Goal: Task Accomplishment & Management: Manage account settings

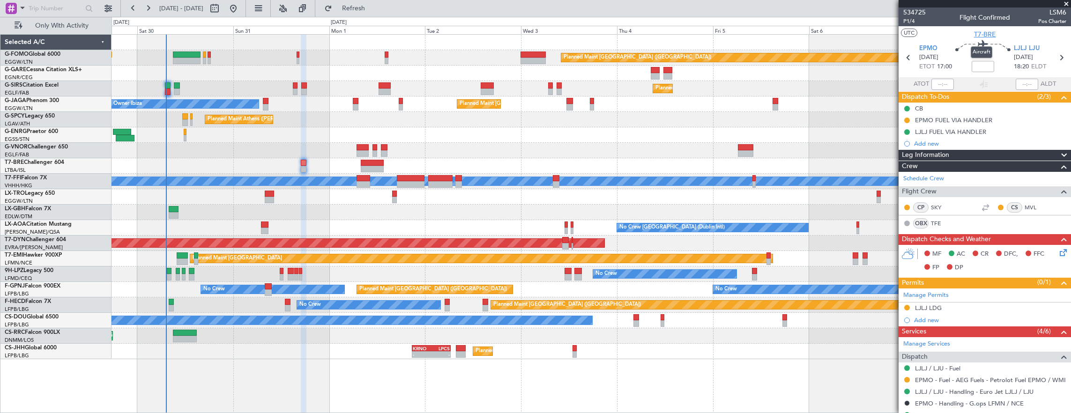
click at [986, 35] on span "T7-BRE" at bounding box center [985, 35] width 22 height 10
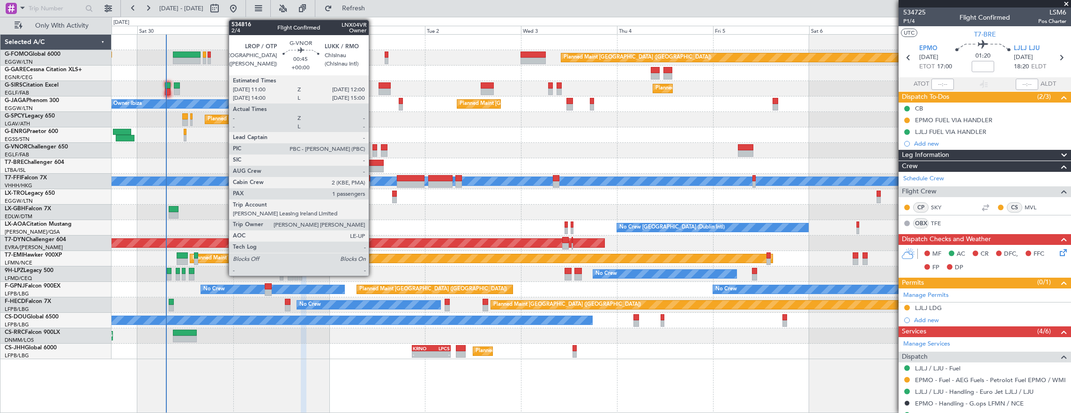
click at [373, 150] on div at bounding box center [374, 153] width 4 height 7
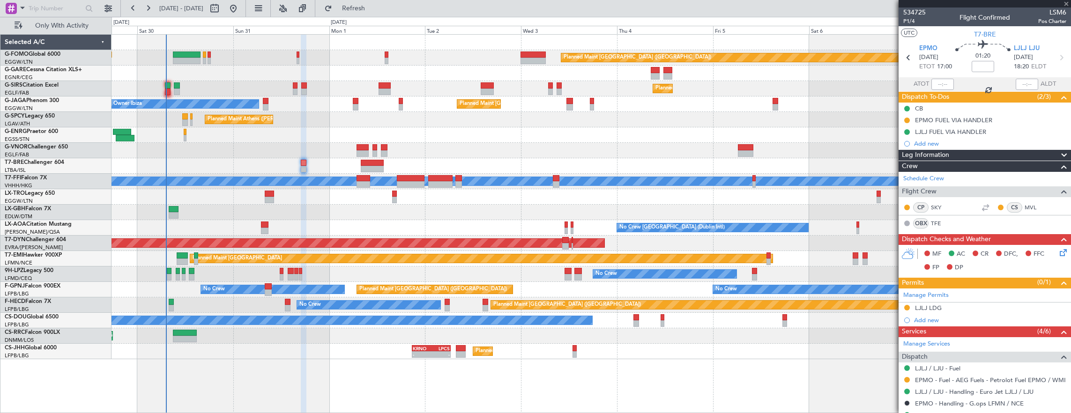
type input "1"
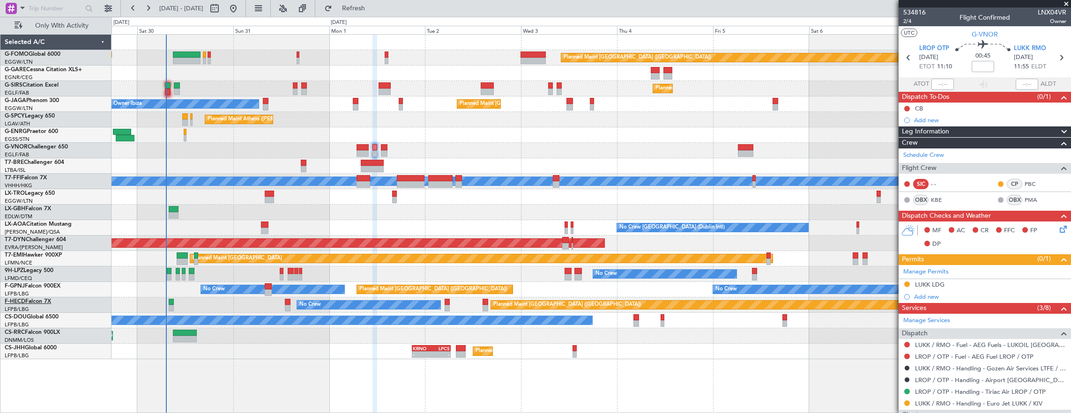
click at [37, 301] on link "F-HECD Falcon 7X" at bounding box center [28, 302] width 46 height 6
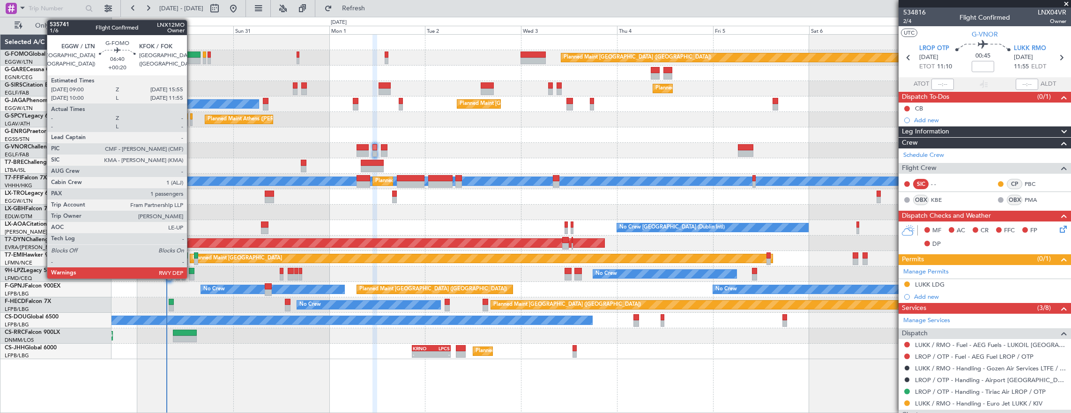
click at [192, 54] on div at bounding box center [187, 55] width 28 height 7
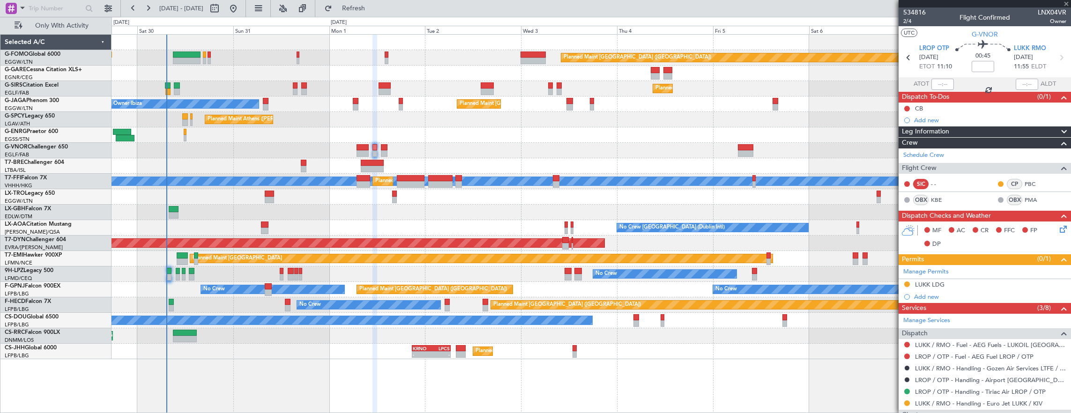
type input "+00:20"
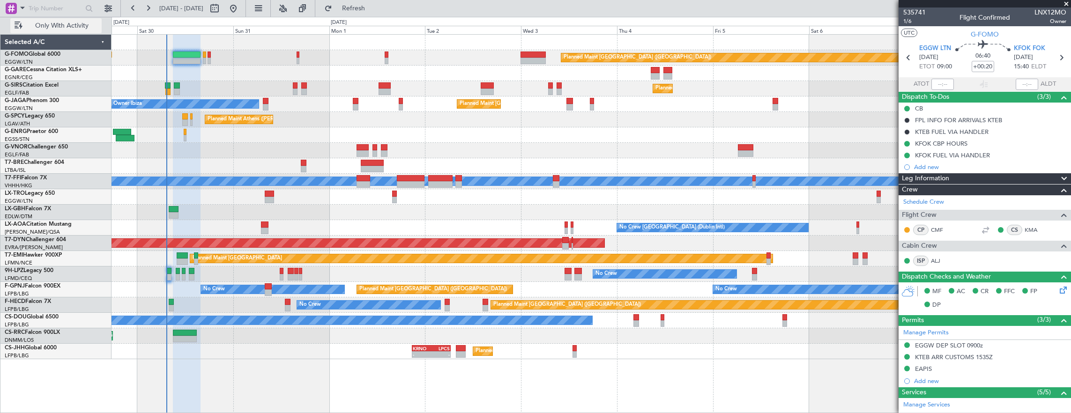
click at [47, 25] on span "Only With Activity" at bounding box center [61, 25] width 74 height 7
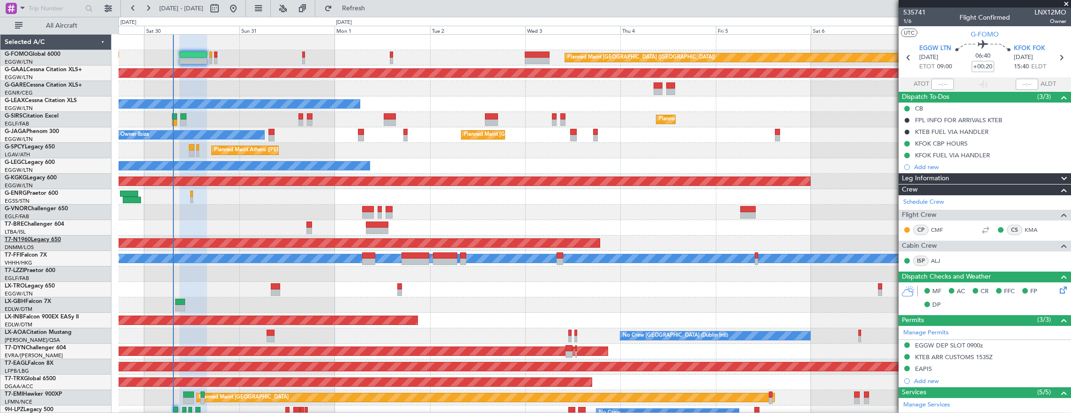
click at [44, 239] on link "T7-N1960 Legacy 650" at bounding box center [33, 240] width 56 height 6
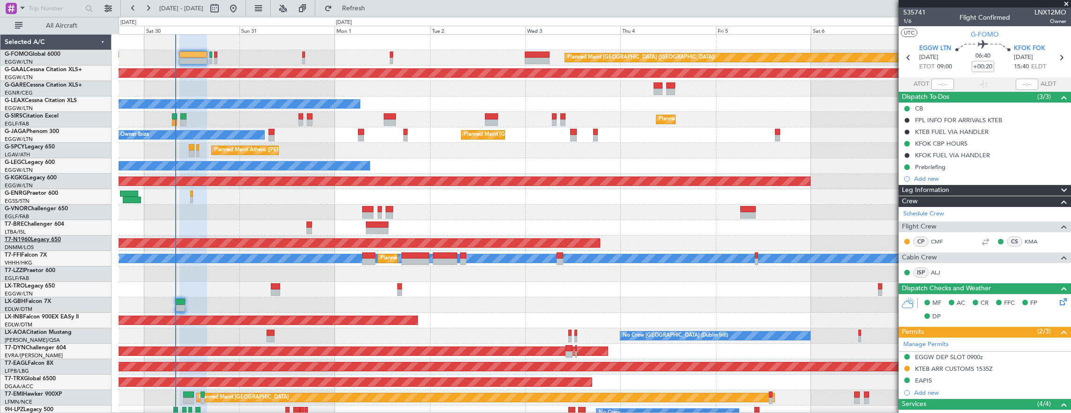
click at [52, 239] on link "T7-N1960 Legacy 650" at bounding box center [33, 240] width 56 height 6
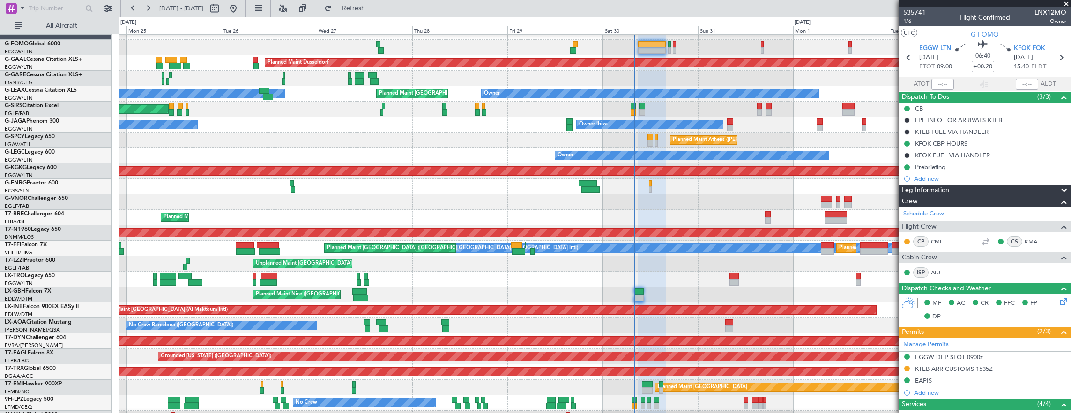
click at [660, 237] on div "Planned Maint [GEOGRAPHIC_DATA] ([GEOGRAPHIC_DATA])" at bounding box center [112, 233] width 1891 height 8
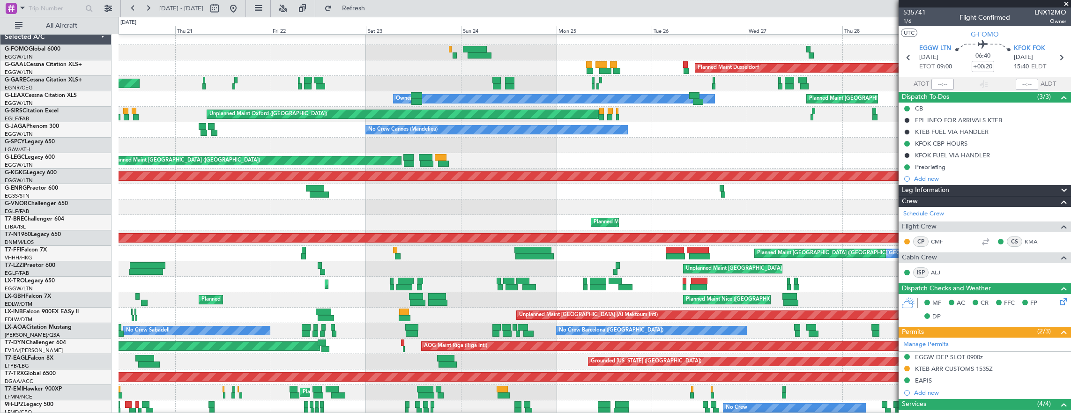
click at [869, 230] on div "Planned Maint [GEOGRAPHIC_DATA] ([GEOGRAPHIC_DATA])" at bounding box center [595, 237] width 952 height 15
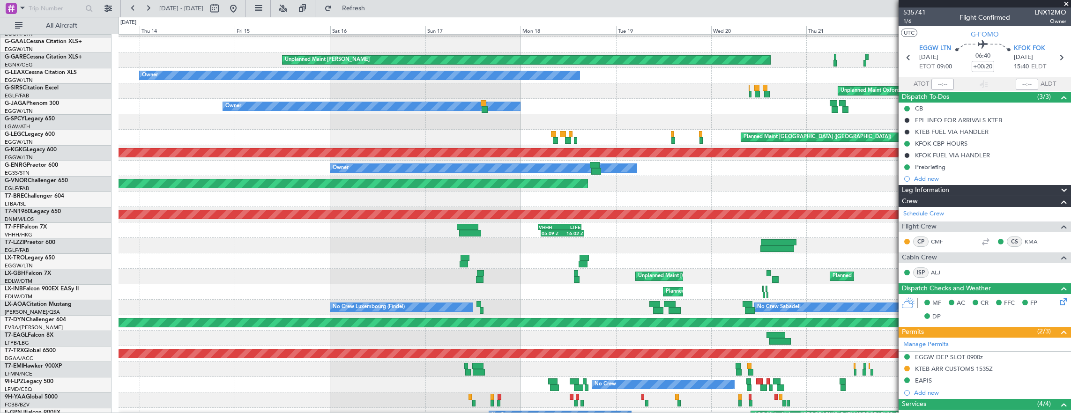
click at [890, 253] on div at bounding box center [595, 245] width 952 height 15
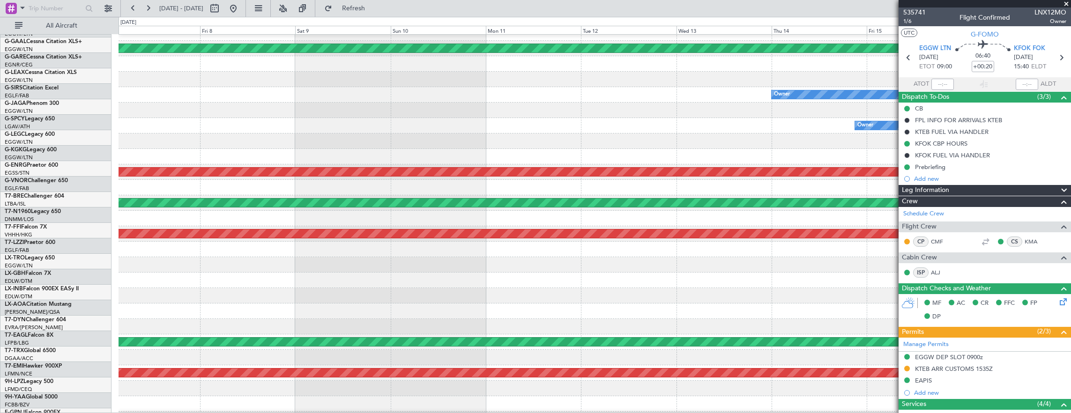
scroll to position [9, 0]
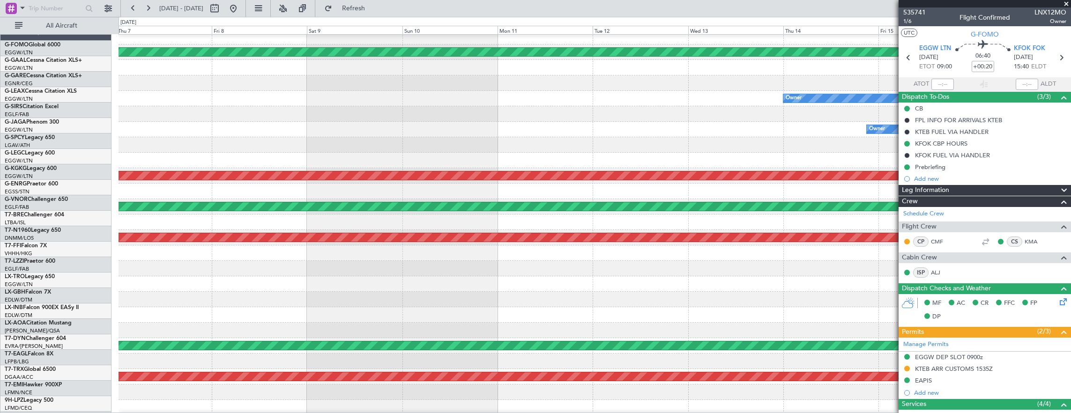
click at [824, 271] on div "Planned Maint Windsor Locks ([PERSON_NAME] Intl) Unplanned Maint [PERSON_NAME] …" at bounding box center [595, 292] width 952 height 526
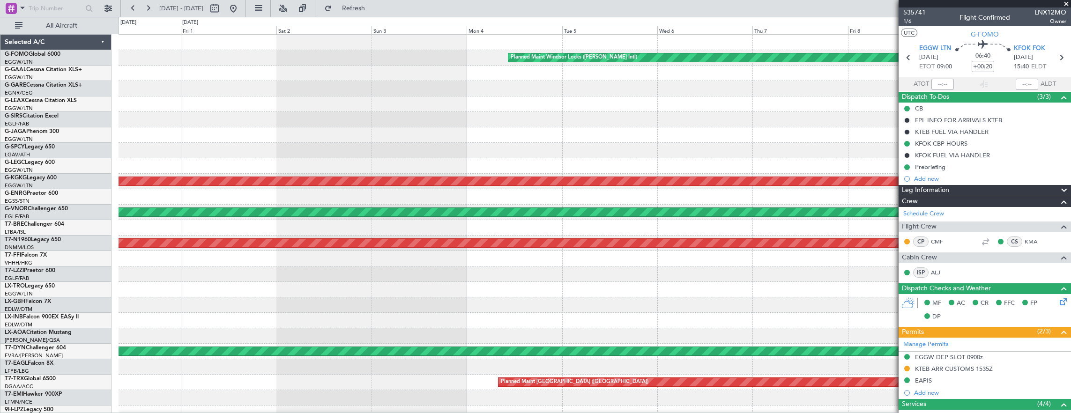
click at [928, 260] on fb-app "[DATE] - [DATE] Refresh Quick Links All Aircraft Planned Maint Windsor Locks ([…" at bounding box center [535, 210] width 1071 height 406
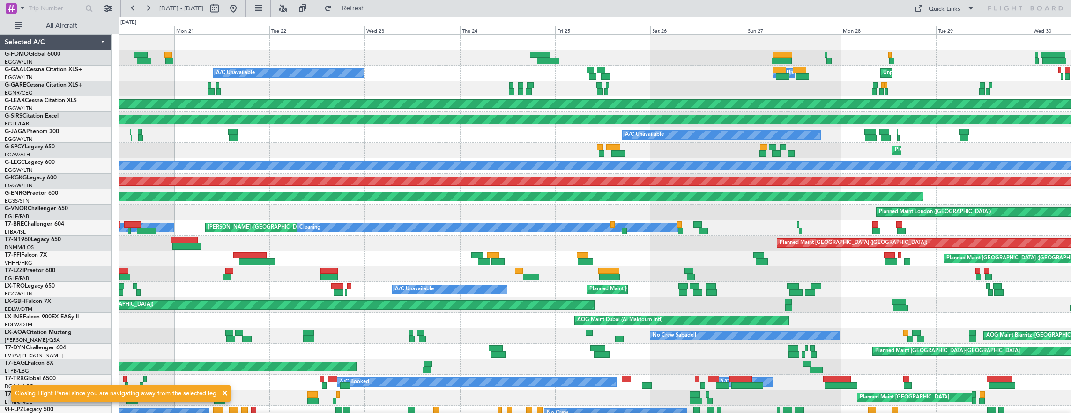
click at [513, 265] on div "Unplanned Maint [GEOGRAPHIC_DATA] ([GEOGRAPHIC_DATA]) A/C Unavailable A/C Unava…" at bounding box center [595, 298] width 952 height 526
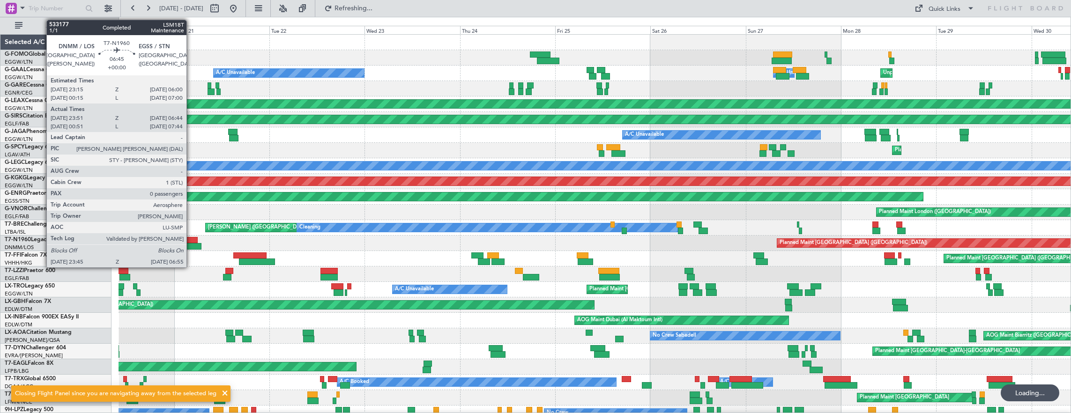
click at [191, 242] on div at bounding box center [184, 240] width 27 height 7
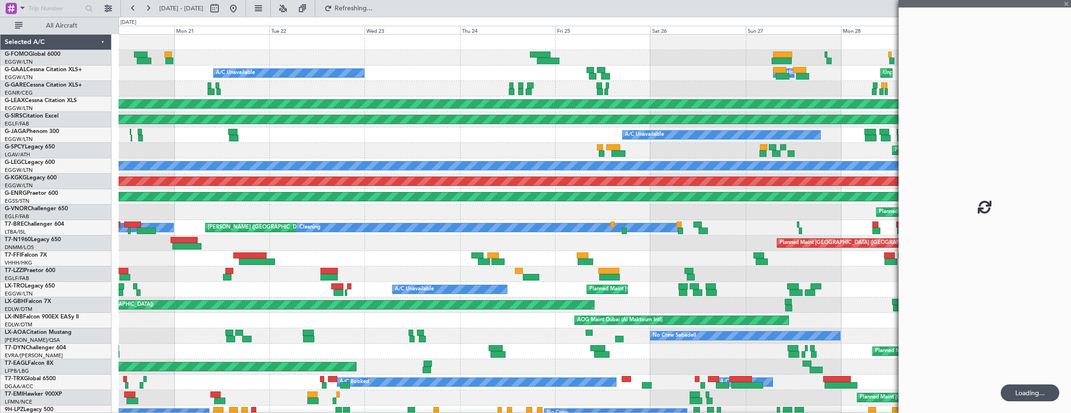
click at [191, 242] on div at bounding box center [184, 240] width 27 height 7
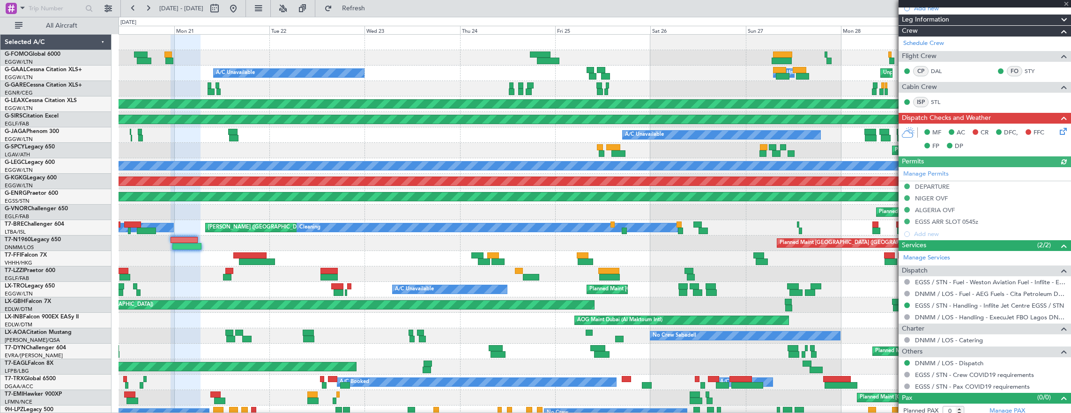
scroll to position [150, 0]
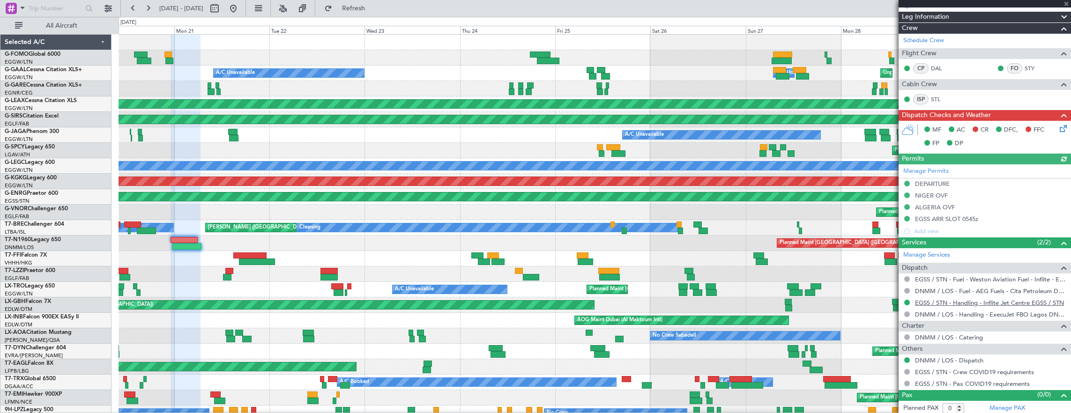
click at [952, 302] on link "EGSS / STN - Handling - Inflite Jet Centre EGSS / STN" at bounding box center [989, 303] width 149 height 8
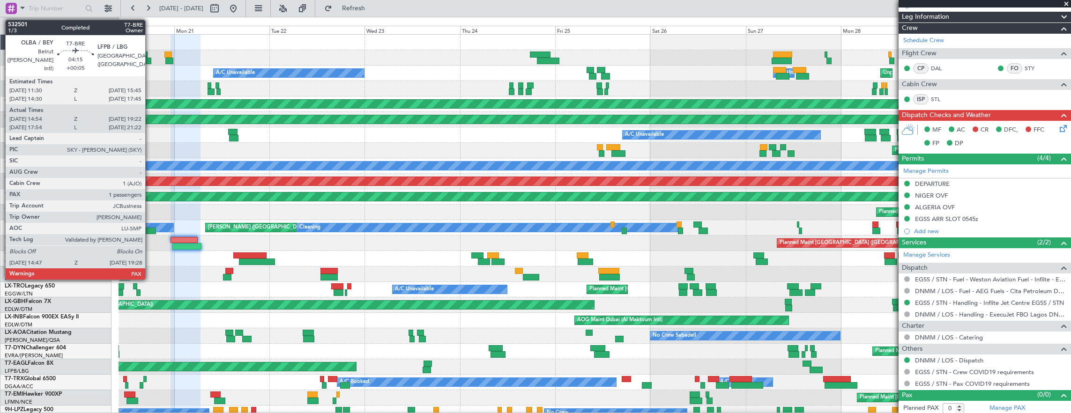
click at [150, 229] on div at bounding box center [146, 231] width 19 height 7
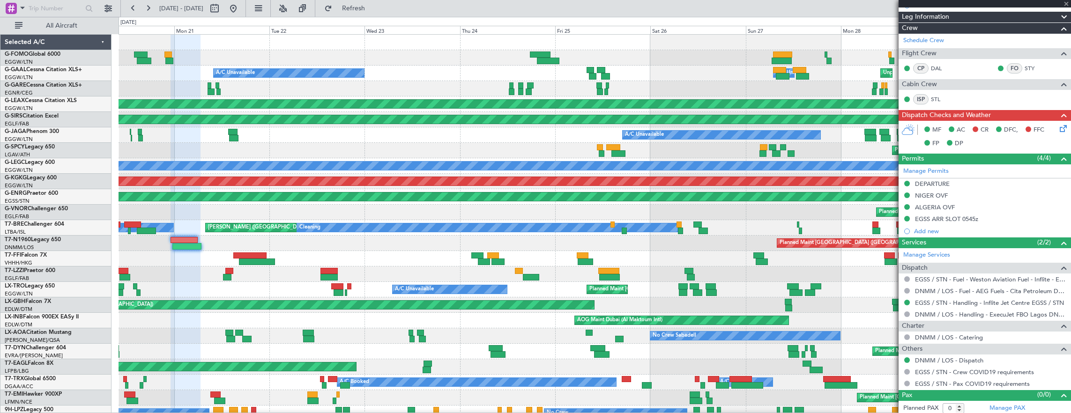
type input "+00:05"
type input "14:54"
type input "19:22"
type input "2"
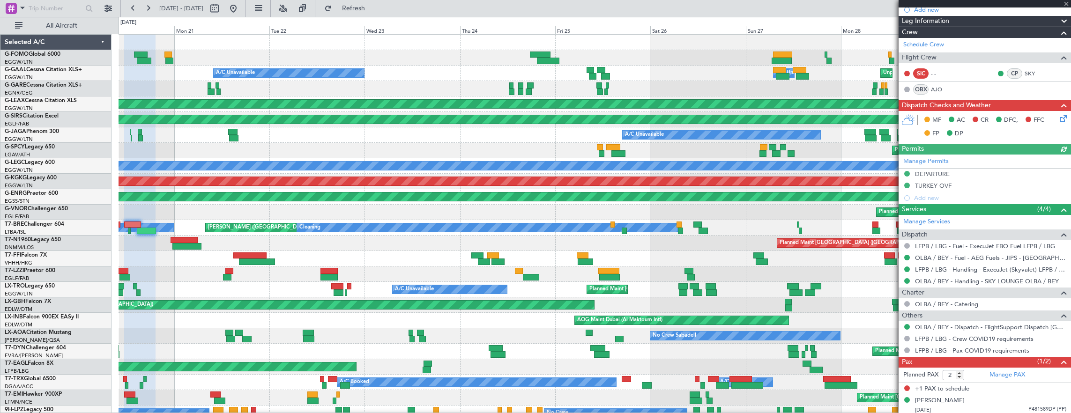
scroll to position [134, 0]
click at [970, 266] on link "LFPB / LBG - Handling - ExecuJet (Skyvalet) LFPB / LBG" at bounding box center [990, 270] width 151 height 8
click at [38, 254] on link "T7-FFI Falcon 7X" at bounding box center [26, 255] width 42 height 6
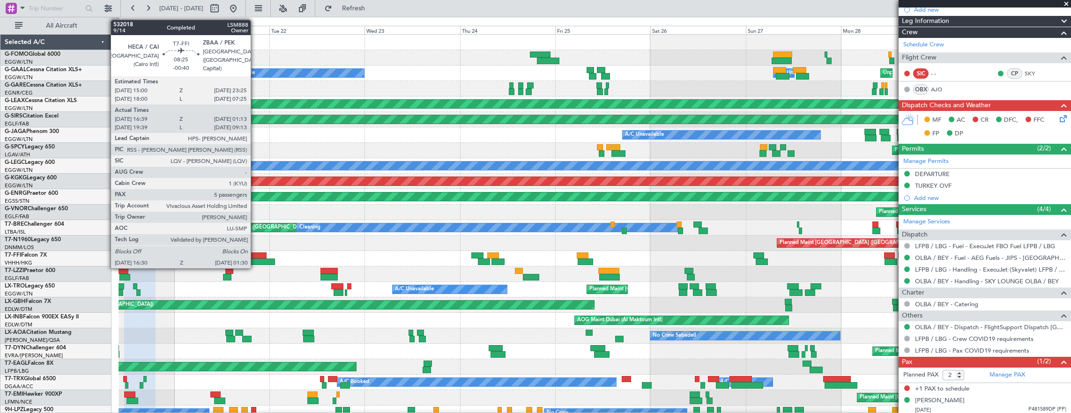
click at [255, 258] on div at bounding box center [250, 255] width 34 height 7
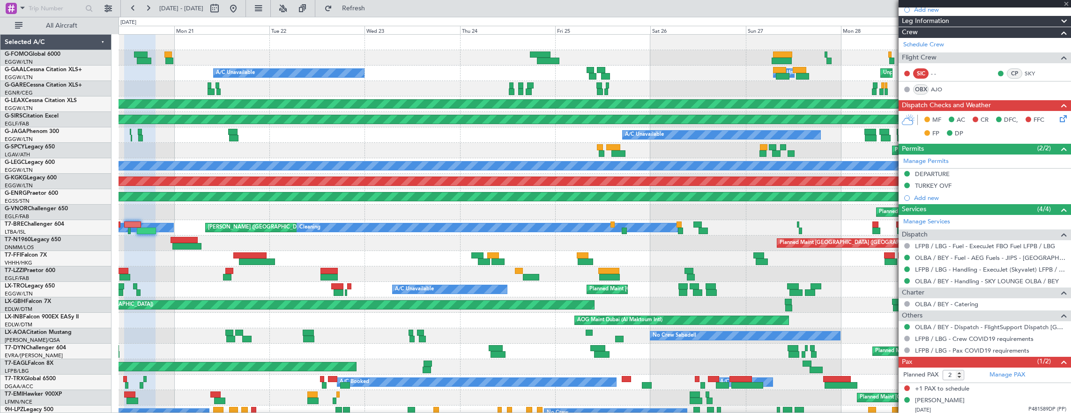
type input "-00:40"
type input "16:39"
type input "01:13"
type input "5"
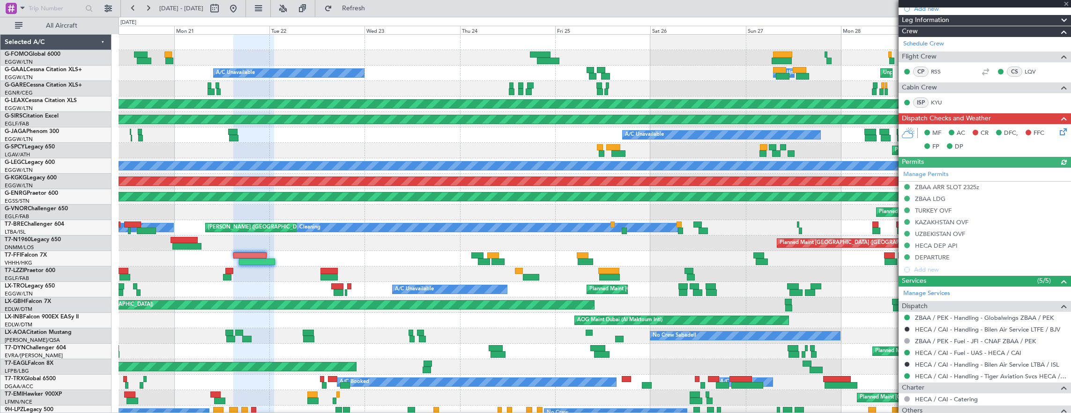
scroll to position [234, 0]
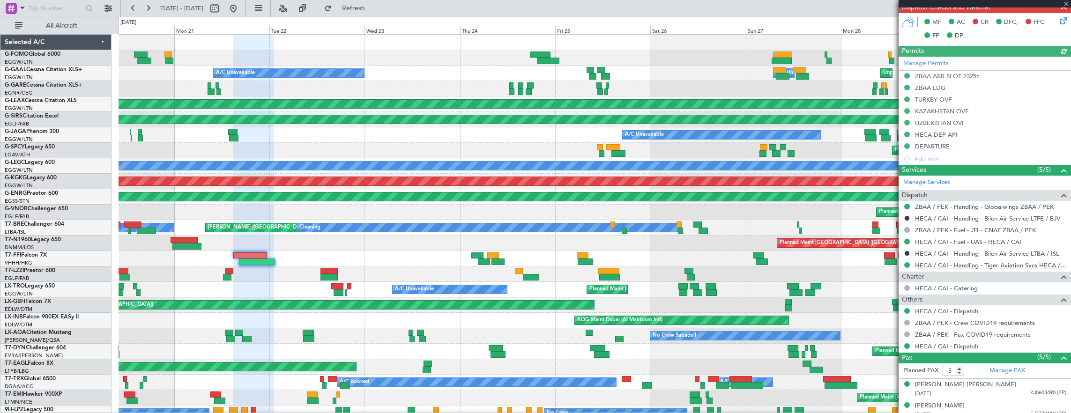
click at [962, 264] on link "HECA / CAI - Handling - Tiger Aviation Svcs HECA / CAI" at bounding box center [990, 265] width 151 height 8
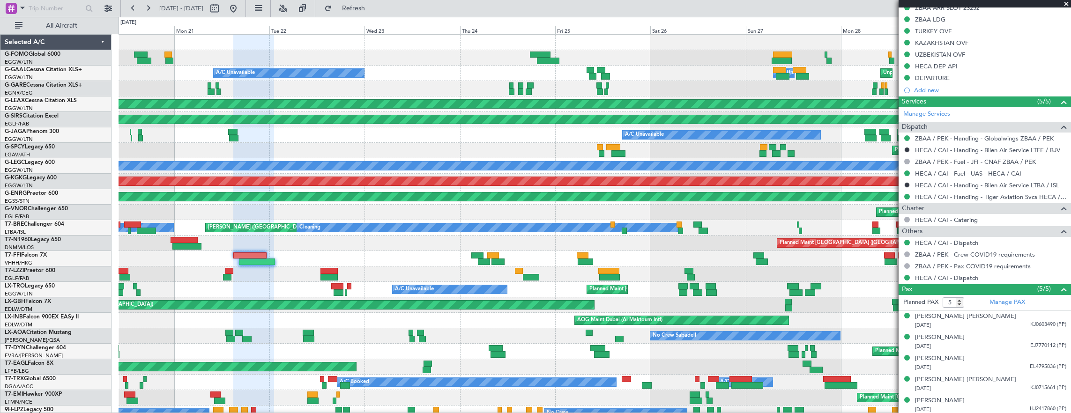
click at [59, 348] on link "T7-DYN Challenger 604" at bounding box center [35, 348] width 61 height 6
click at [45, 363] on link "T7-EAGL Falcon 8X" at bounding box center [29, 364] width 49 height 6
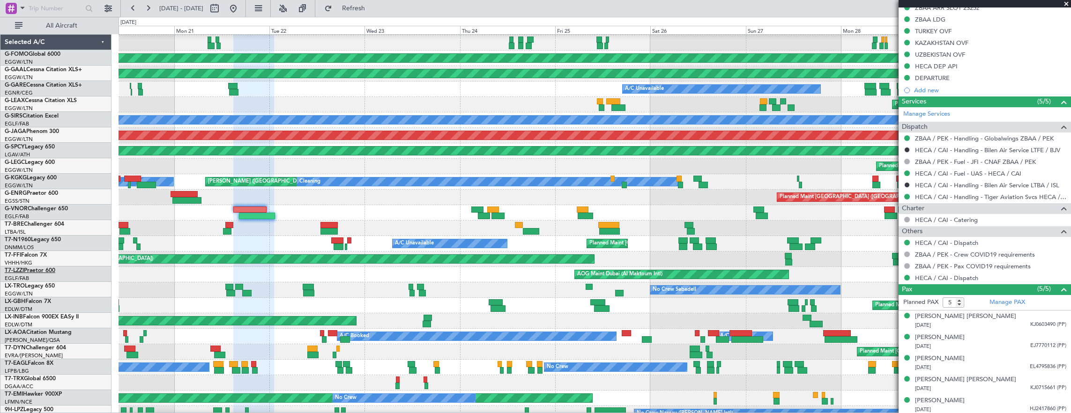
scroll to position [94, 0]
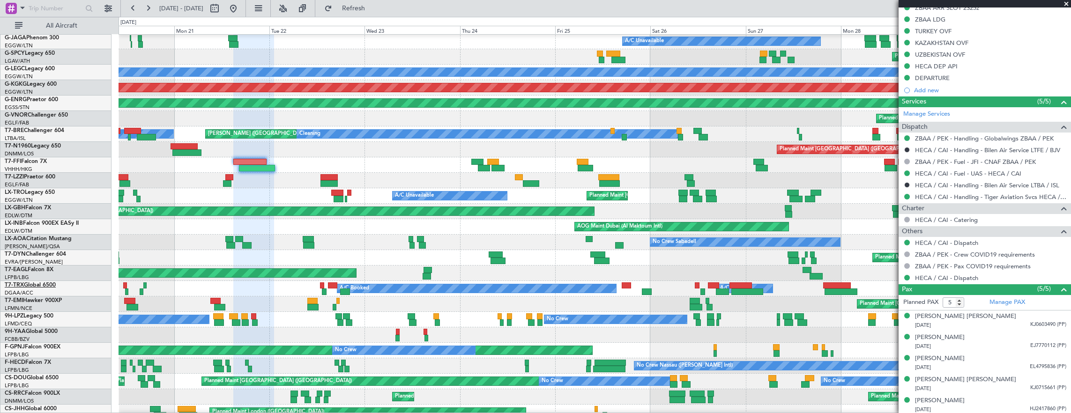
click at [45, 287] on link "T7-TRX Global 6500" at bounding box center [30, 285] width 51 height 6
click at [47, 299] on link "T7-EMI Hawker 900XP" at bounding box center [33, 301] width 57 height 6
click at [492, 188] on div "Planned Maint [GEOGRAPHIC_DATA] ([GEOGRAPHIC_DATA]) A/C Unavailable Unplanned M…" at bounding box center [595, 195] width 952 height 15
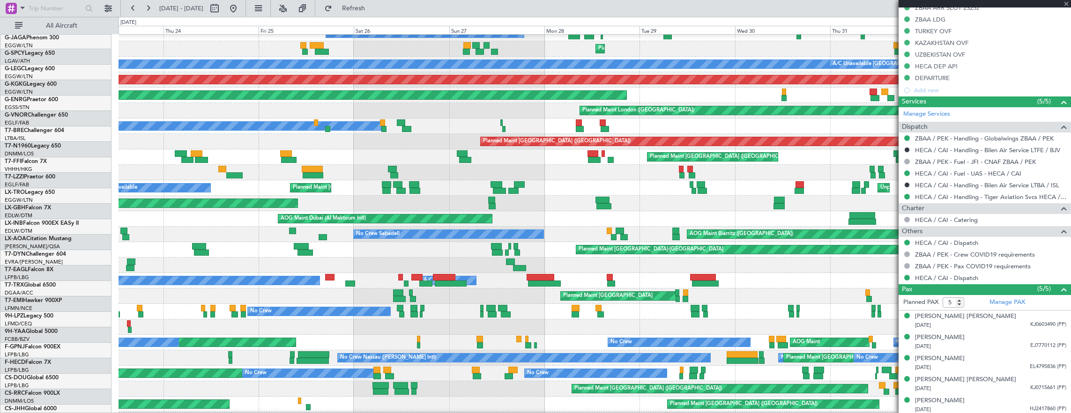
scroll to position [102, 0]
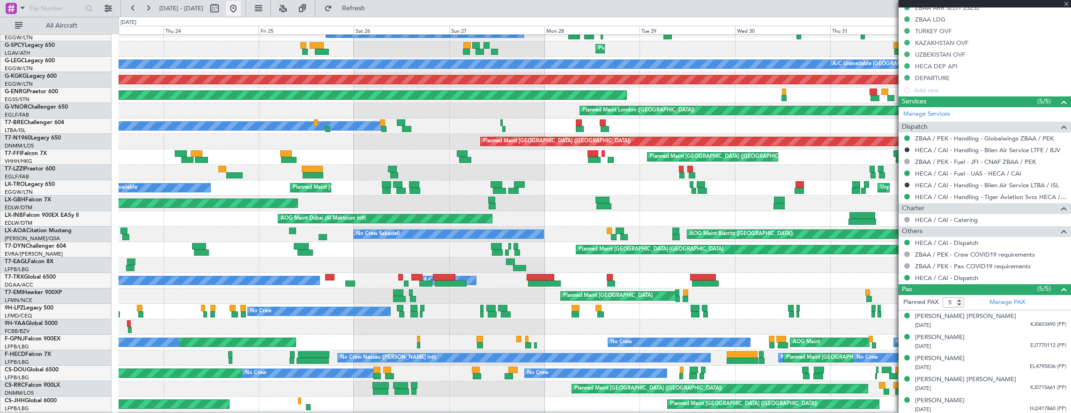
click at [241, 6] on button at bounding box center [233, 8] width 15 height 15
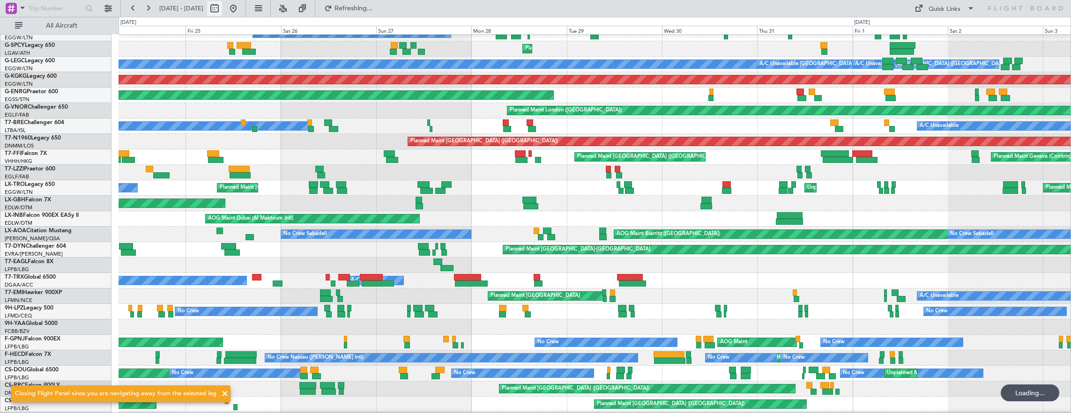
scroll to position [0, 0]
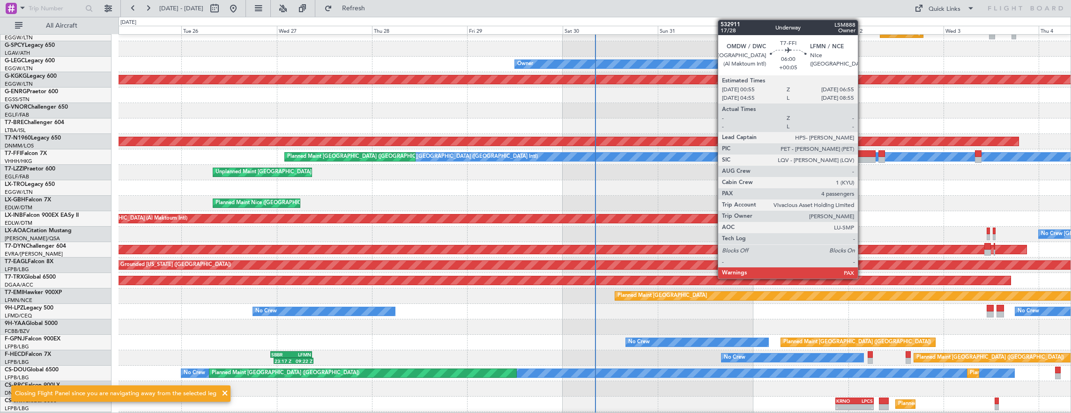
click at [476, 149] on div "[PERSON_NAME][GEOGRAPHIC_DATA] ([GEOGRAPHIC_DATA] Intl) Planned Maint [GEOGRAPH…" at bounding box center [595, 156] width 952 height 15
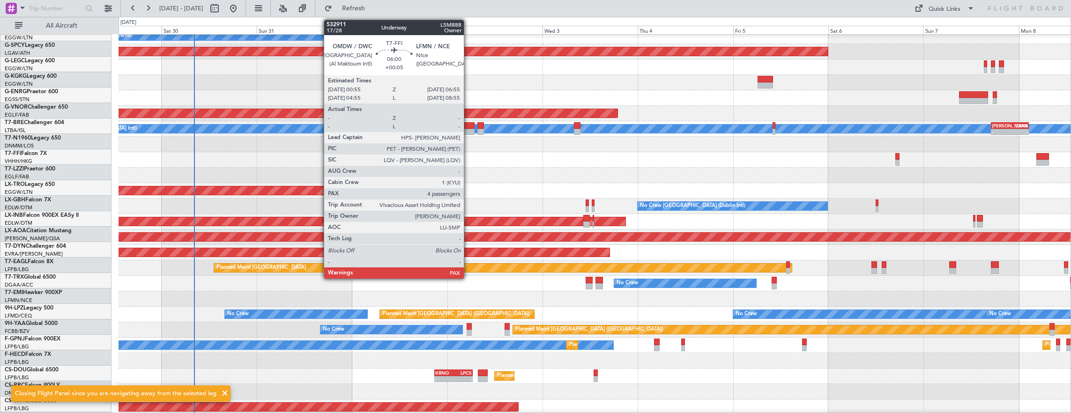
scroll to position [130, 0]
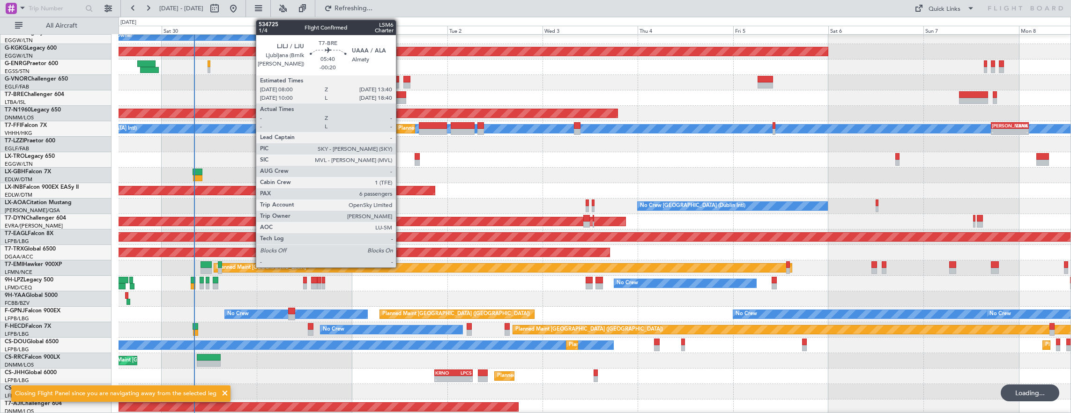
click at [400, 96] on div at bounding box center [394, 94] width 23 height 7
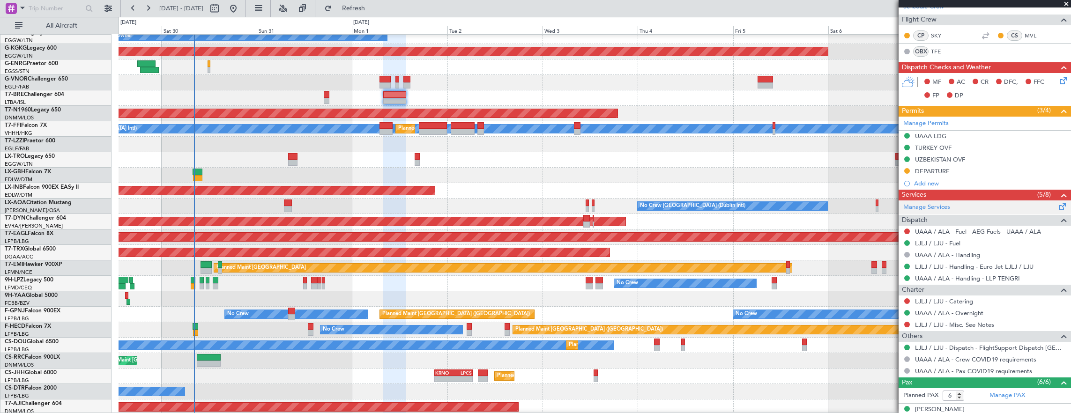
scroll to position [187, 0]
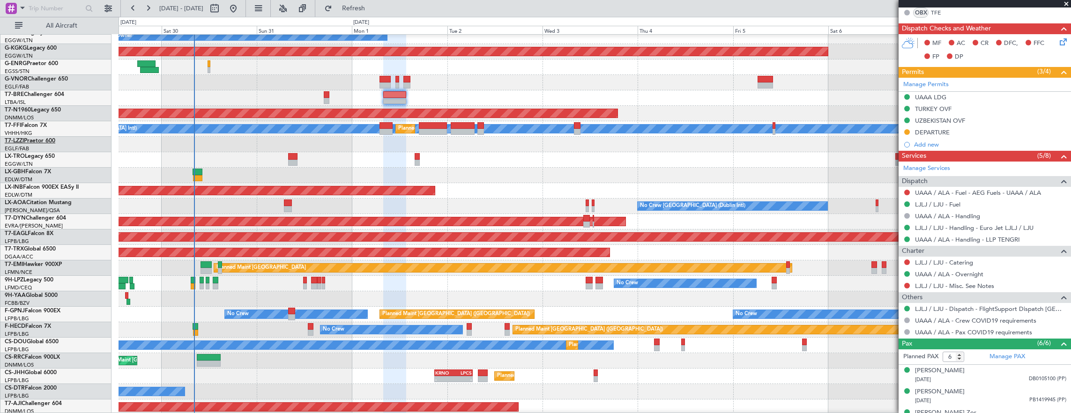
click at [39, 140] on link "T7-LZZI Praetor 600" at bounding box center [30, 141] width 51 height 6
click at [40, 110] on link "T7-N1960 Legacy 650" at bounding box center [33, 110] width 56 height 6
click at [36, 124] on link "T7-FFI Falcon 7X" at bounding box center [26, 126] width 42 height 6
click at [58, 213] on div "[PERSON_NAME]/QSA Sabadell" at bounding box center [58, 211] width 106 height 8
click at [49, 218] on link "T7-DYN Challenger 604" at bounding box center [35, 218] width 61 height 6
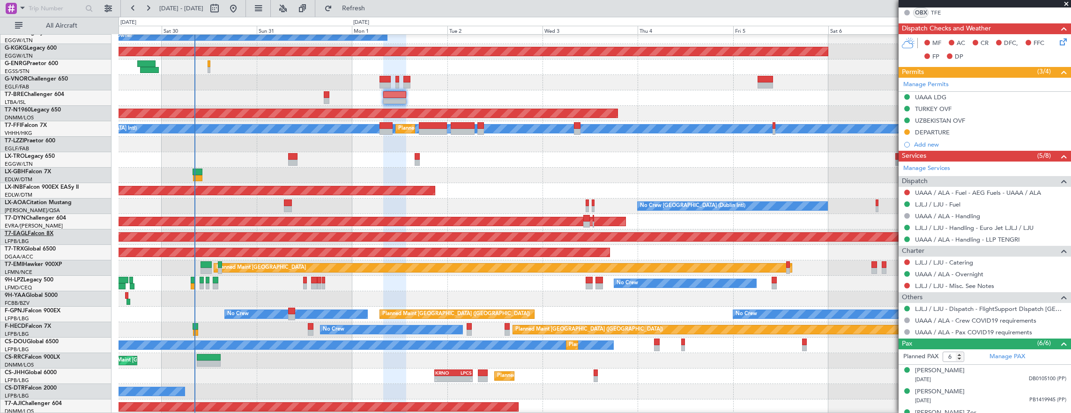
click at [49, 234] on link "T7-EAGL Falcon 8X" at bounding box center [29, 234] width 49 height 6
click at [41, 249] on link "T7-TRX Global 6500" at bounding box center [30, 249] width 51 height 6
click at [51, 264] on link "T7-EMI Hawker 900XP" at bounding box center [33, 265] width 57 height 6
click at [47, 141] on link "T7-LZZI Praetor 600" at bounding box center [30, 141] width 51 height 6
click at [611, 152] on div "Owner Unplanned Maint [GEOGRAPHIC_DATA] ([GEOGRAPHIC_DATA])" at bounding box center [595, 144] width 952 height 15
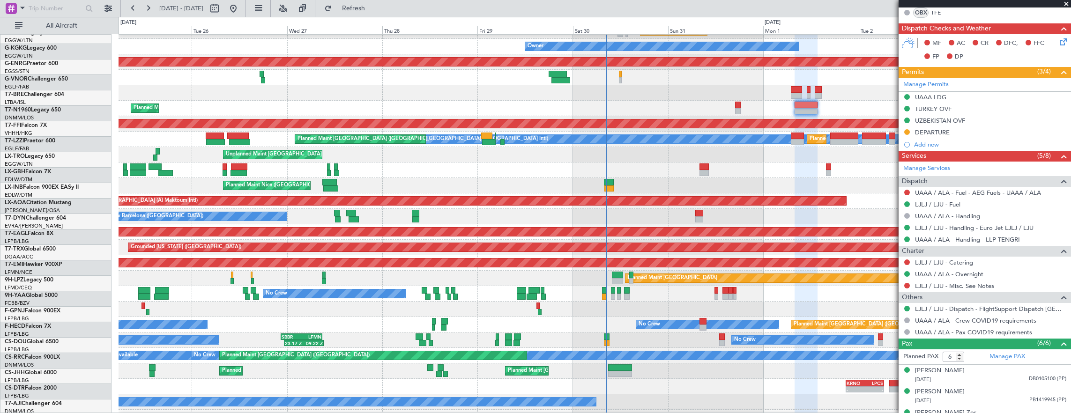
scroll to position [119, 0]
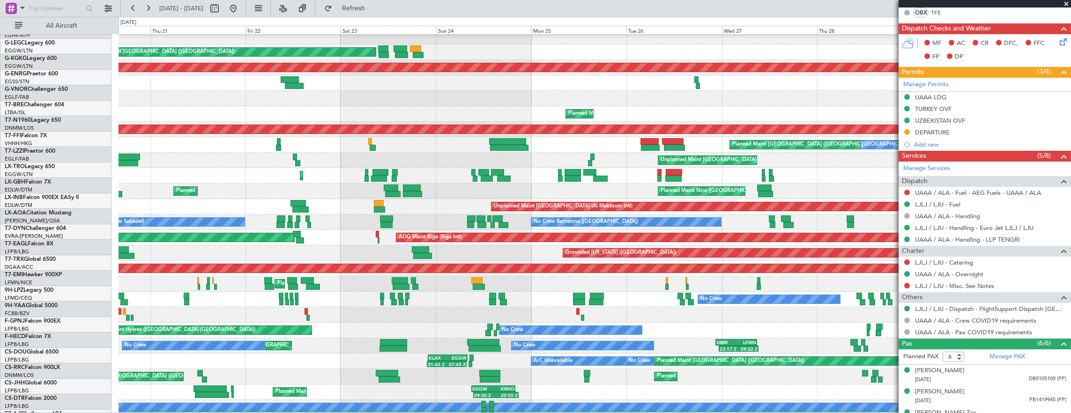
click at [709, 157] on div "Unplanned Maint [GEOGRAPHIC_DATA] ([GEOGRAPHIC_DATA])" at bounding box center [595, 160] width 952 height 15
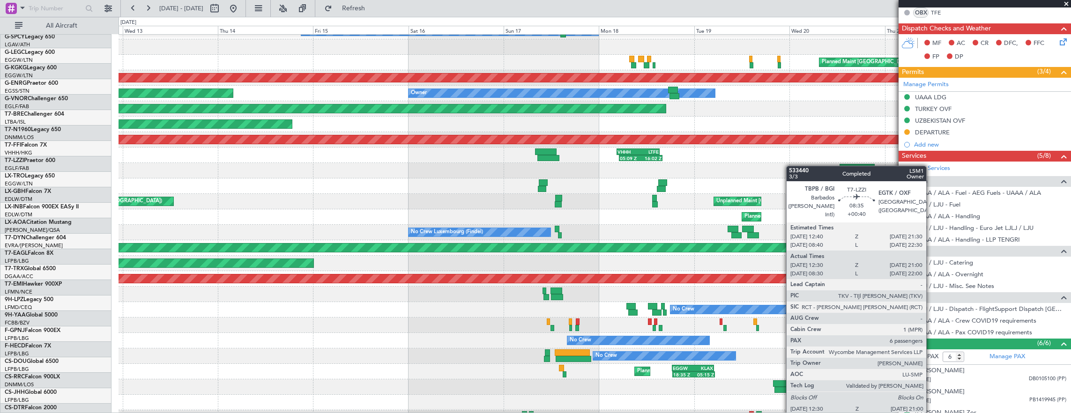
click at [883, 163] on div at bounding box center [595, 170] width 952 height 15
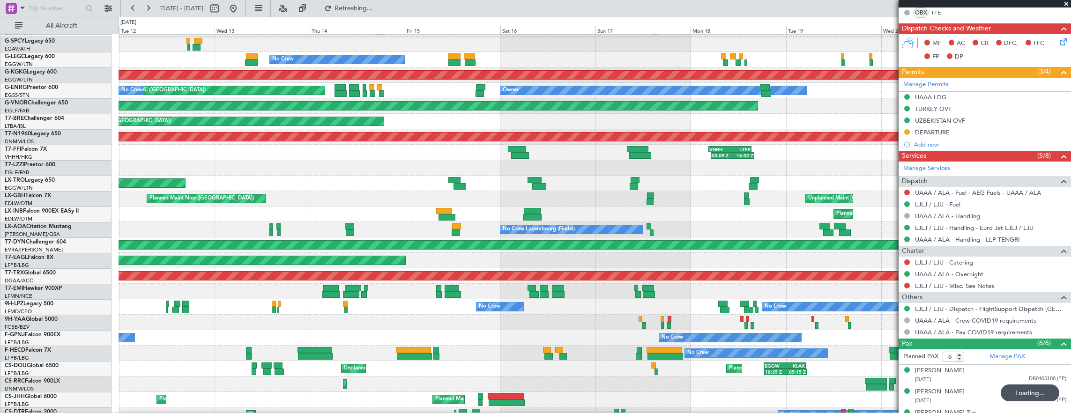
click at [850, 172] on div at bounding box center [595, 167] width 952 height 15
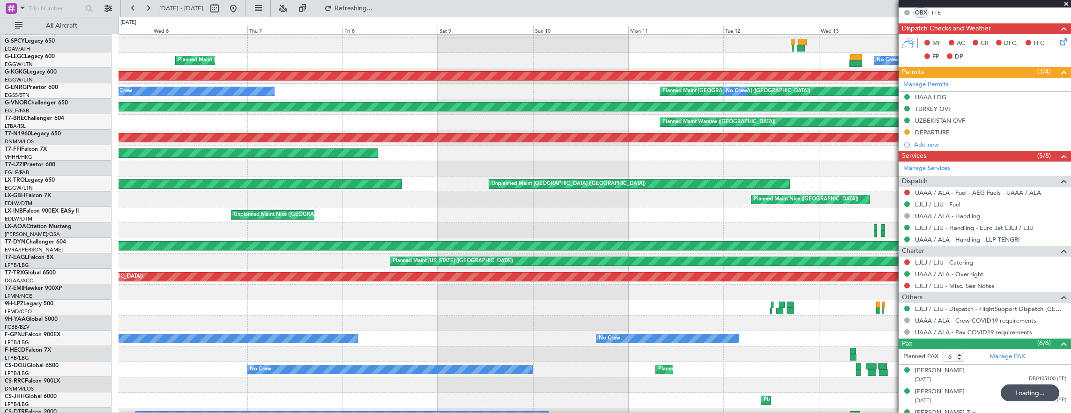
scroll to position [105, 0]
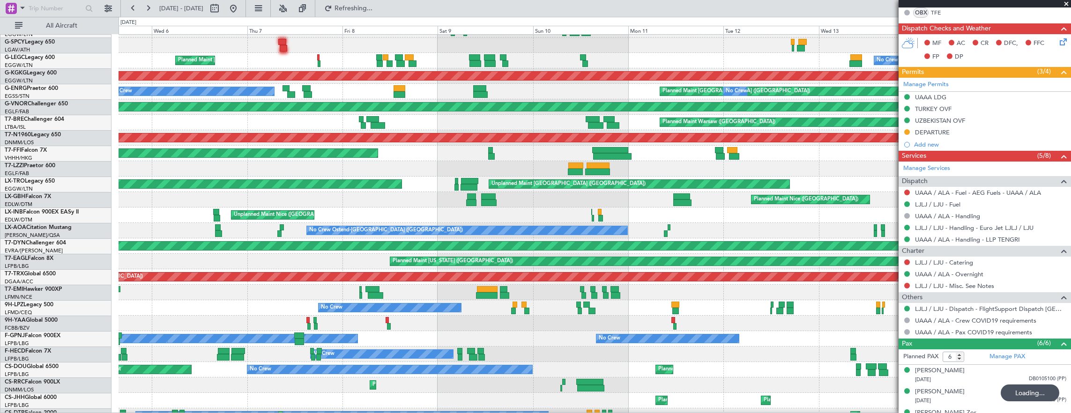
click at [753, 173] on div at bounding box center [595, 168] width 952 height 15
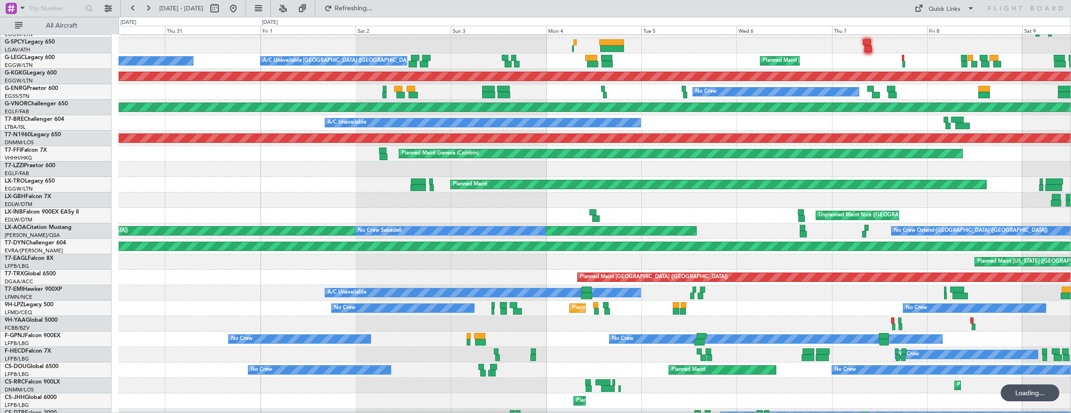
scroll to position [0, 0]
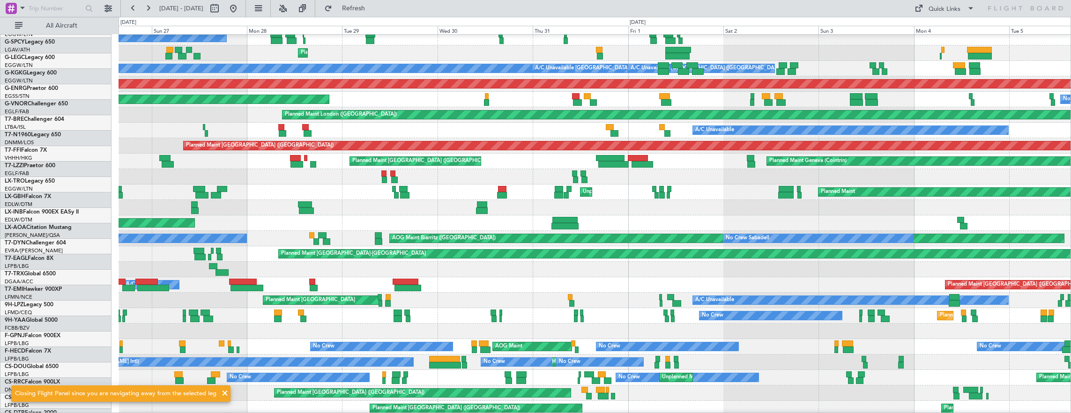
click at [571, 176] on div at bounding box center [595, 176] width 952 height 15
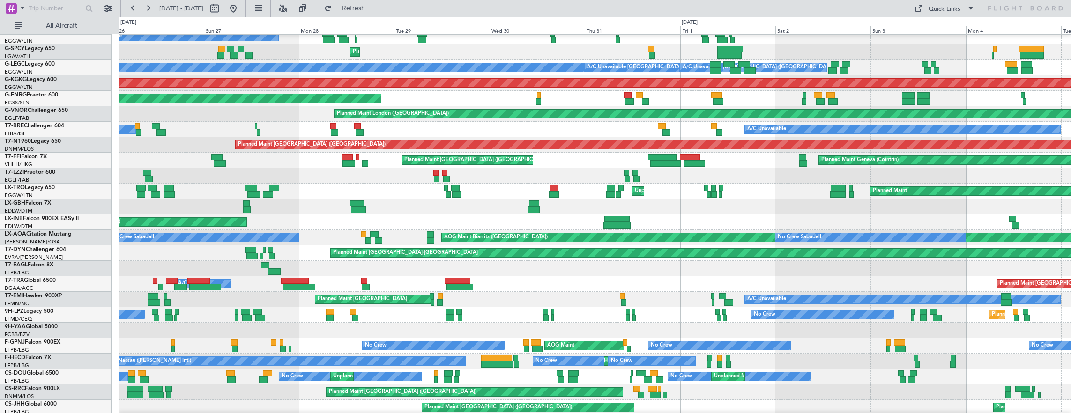
click at [504, 184] on div at bounding box center [595, 175] width 952 height 15
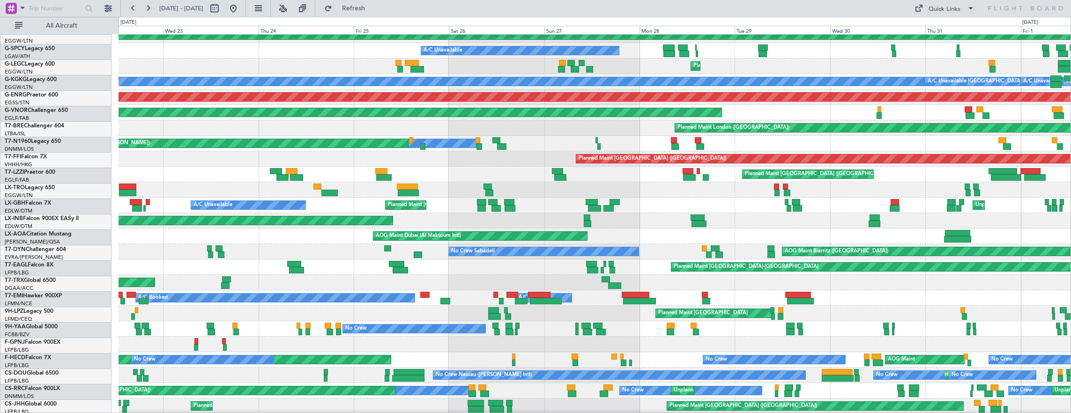
scroll to position [84, 0]
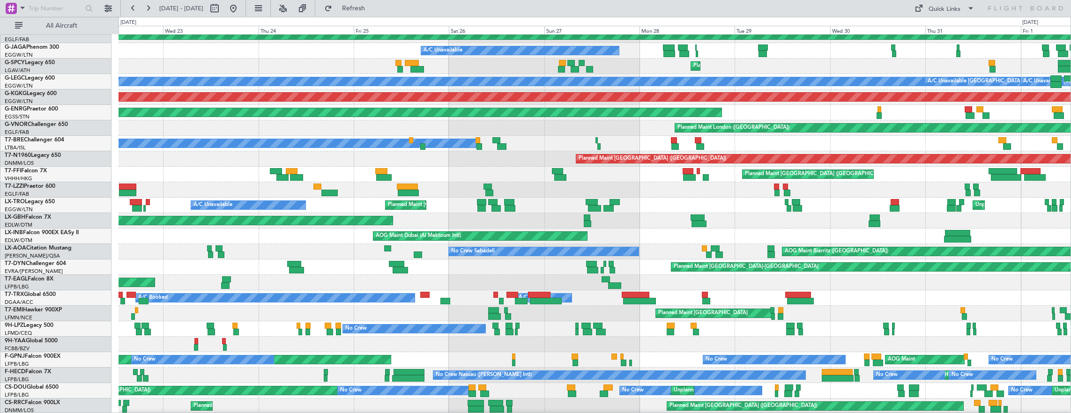
click at [332, 185] on div at bounding box center [595, 189] width 952 height 15
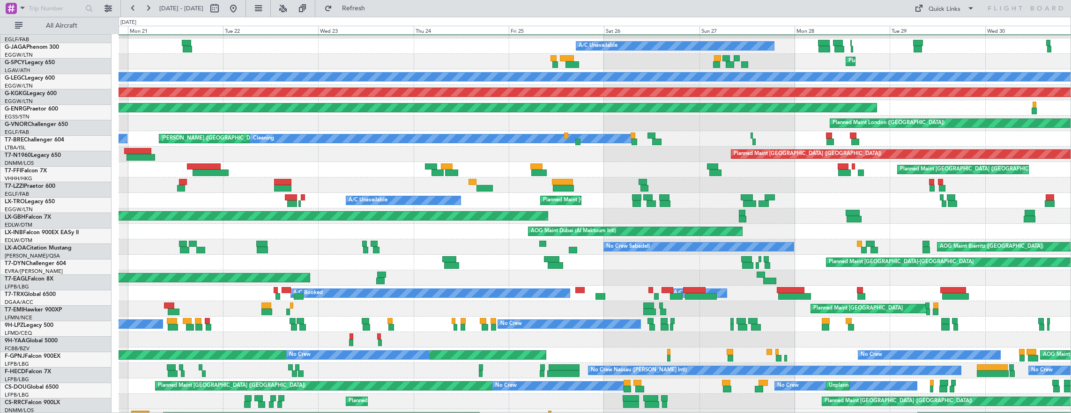
scroll to position [89, 0]
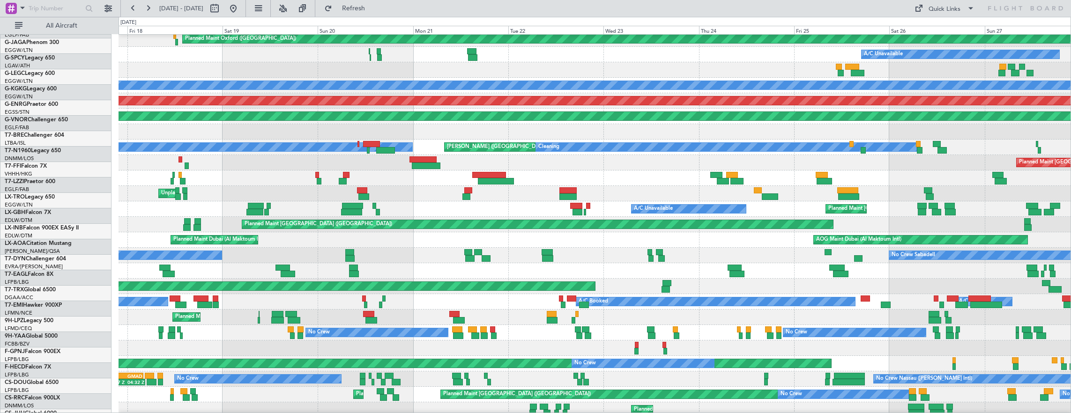
click at [446, 200] on div "Unplanned Maint [GEOGRAPHIC_DATA] ([GEOGRAPHIC_DATA])" at bounding box center [595, 193] width 952 height 15
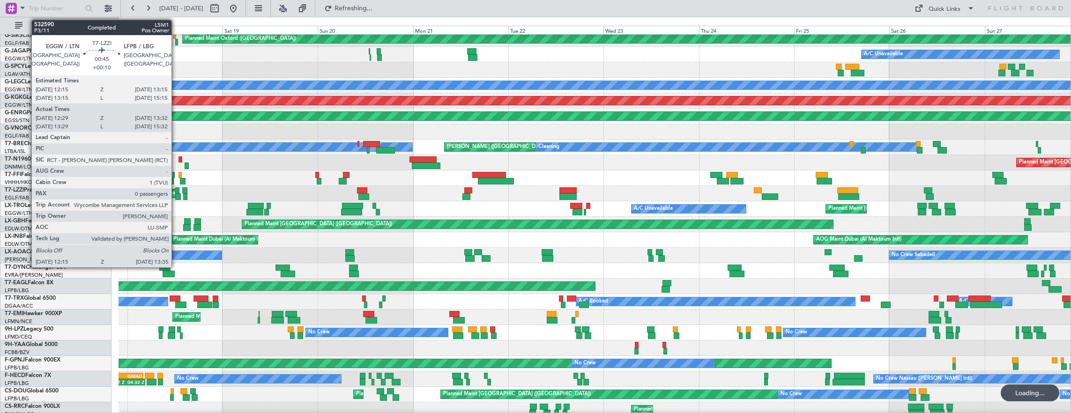
click at [401, 201] on div "Planned Maint [GEOGRAPHIC_DATA] ([GEOGRAPHIC_DATA]) A/C Unavailable Unplanned […" at bounding box center [595, 208] width 952 height 15
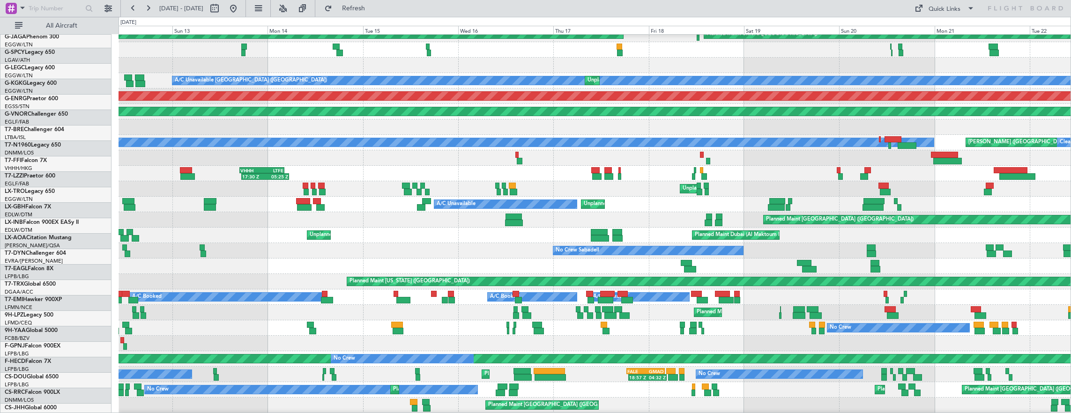
scroll to position [85, 0]
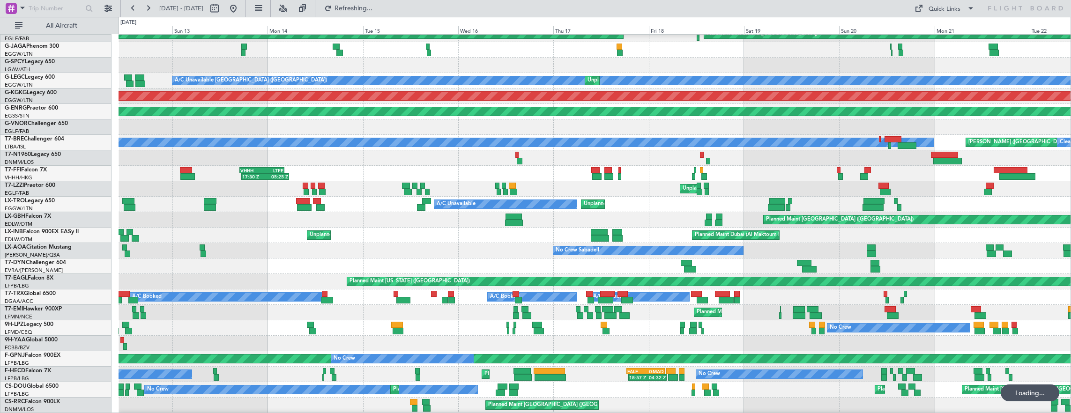
click at [616, 197] on div "Unplanned Maint [GEOGRAPHIC_DATA] ([GEOGRAPHIC_DATA])" at bounding box center [595, 188] width 952 height 15
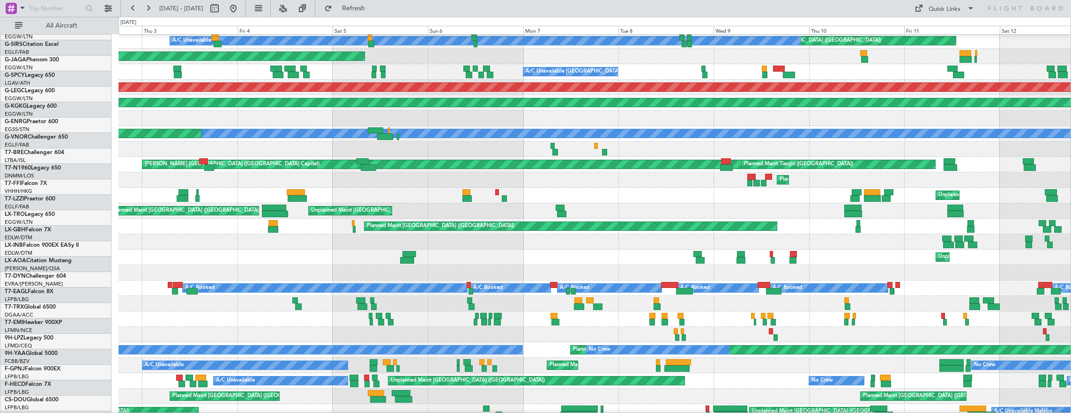
scroll to position [95, 0]
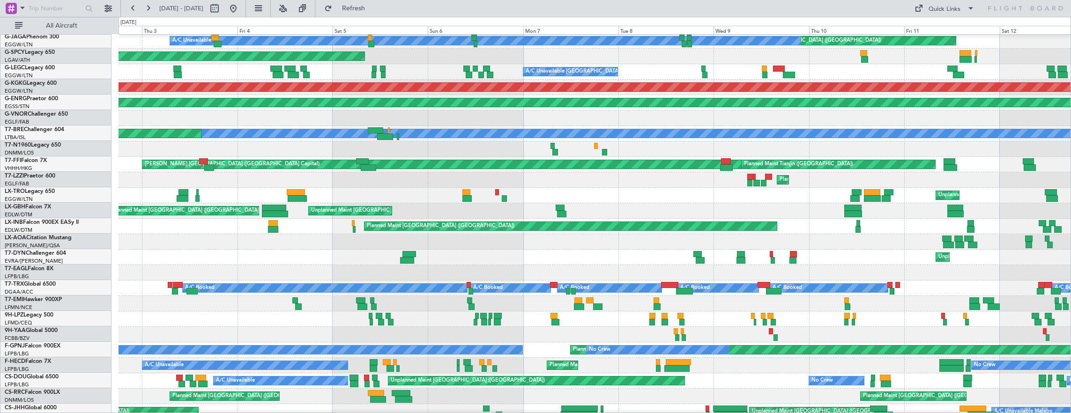
click at [765, 178] on div "Planned Maint [GEOGRAPHIC_DATA] ([GEOGRAPHIC_DATA])" at bounding box center [595, 179] width 952 height 15
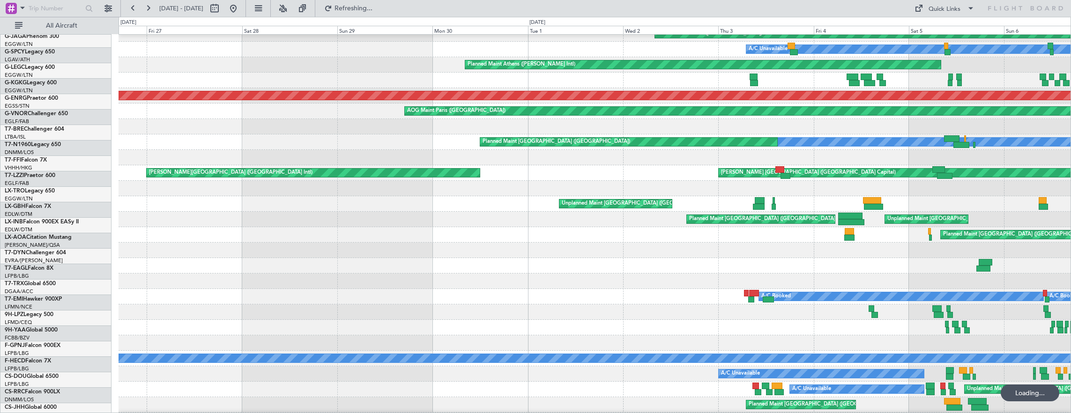
click at [695, 191] on div at bounding box center [595, 188] width 952 height 15
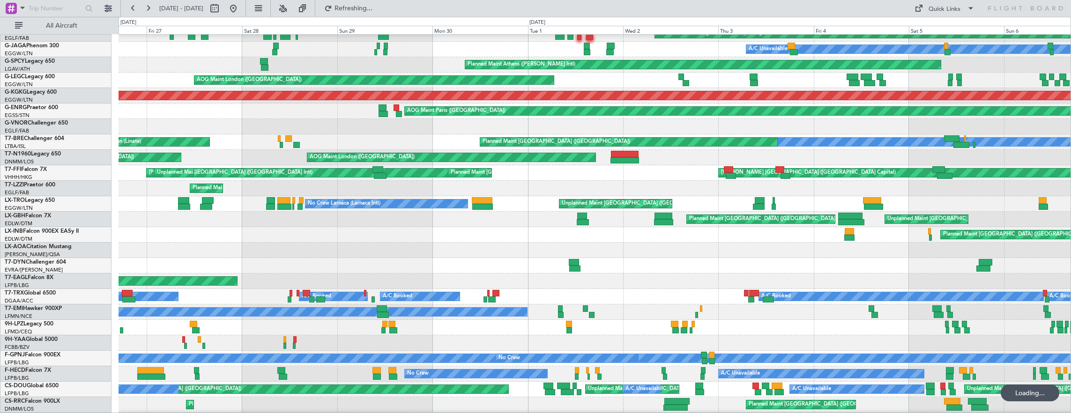
click at [261, 185] on div "Planned Maint [GEOGRAPHIC_DATA] ([GEOGRAPHIC_DATA])" at bounding box center [595, 188] width 952 height 15
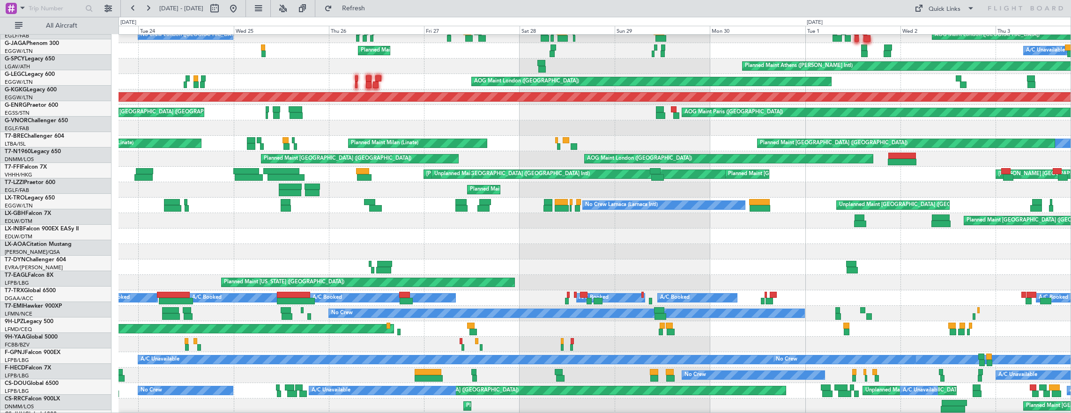
scroll to position [84, 0]
click at [379, 185] on div "Planned Maint [GEOGRAPHIC_DATA] ([GEOGRAPHIC_DATA])" at bounding box center [595, 189] width 952 height 15
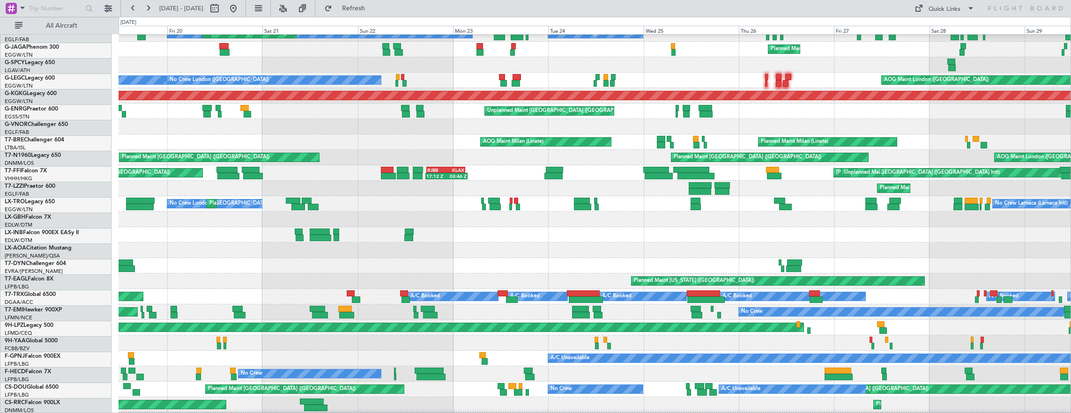
click at [630, 186] on div "Planned Maint [GEOGRAPHIC_DATA] ([GEOGRAPHIC_DATA])" at bounding box center [595, 188] width 952 height 15
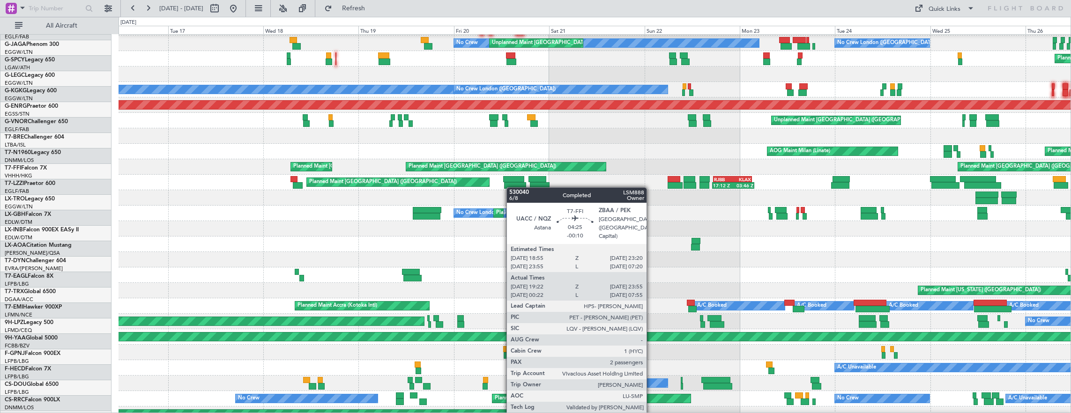
click at [516, 187] on div at bounding box center [515, 185] width 22 height 7
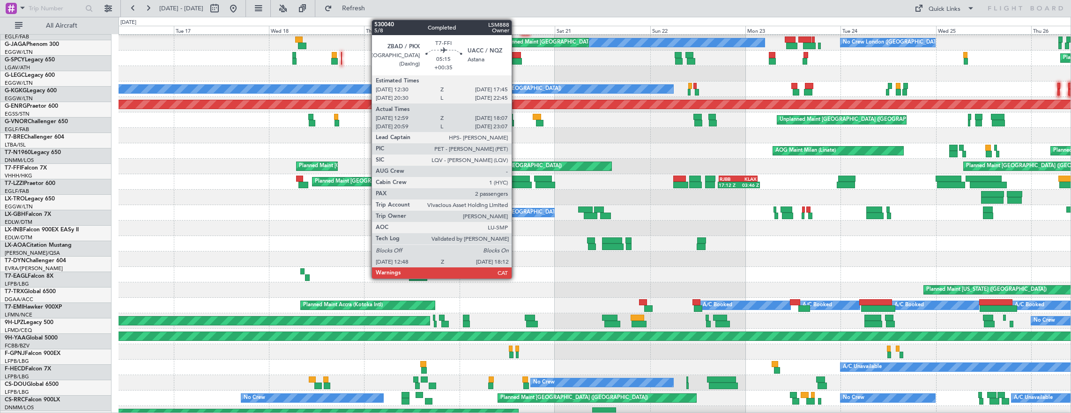
scroll to position [77, 0]
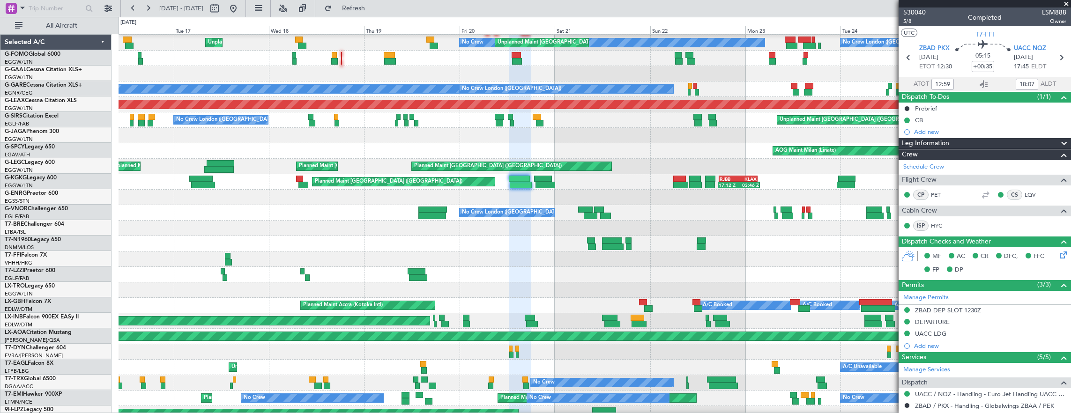
scroll to position [77, 0]
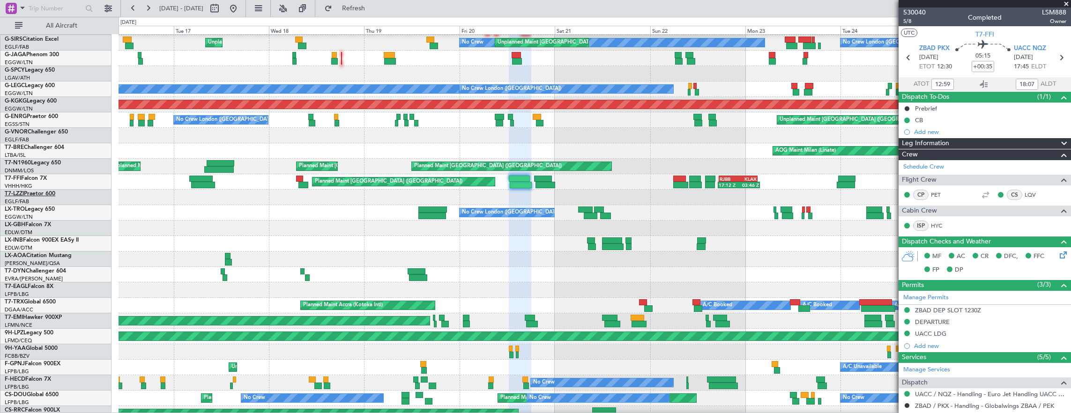
click at [45, 191] on link "T7-LZZI Praetor 600" at bounding box center [30, 194] width 51 height 6
click at [256, 18] on mat-tooltip-component "Go to [DATE]" at bounding box center [262, 28] width 48 height 25
click at [241, 10] on button at bounding box center [233, 8] width 15 height 15
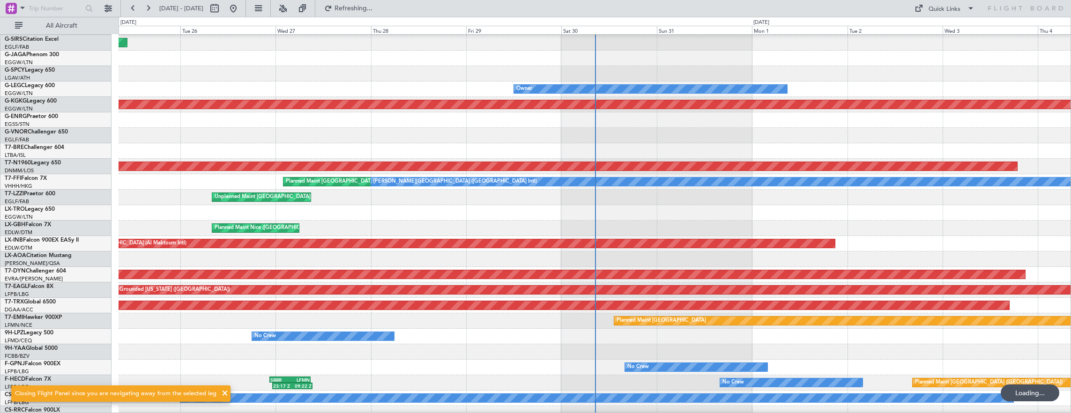
scroll to position [43, 0]
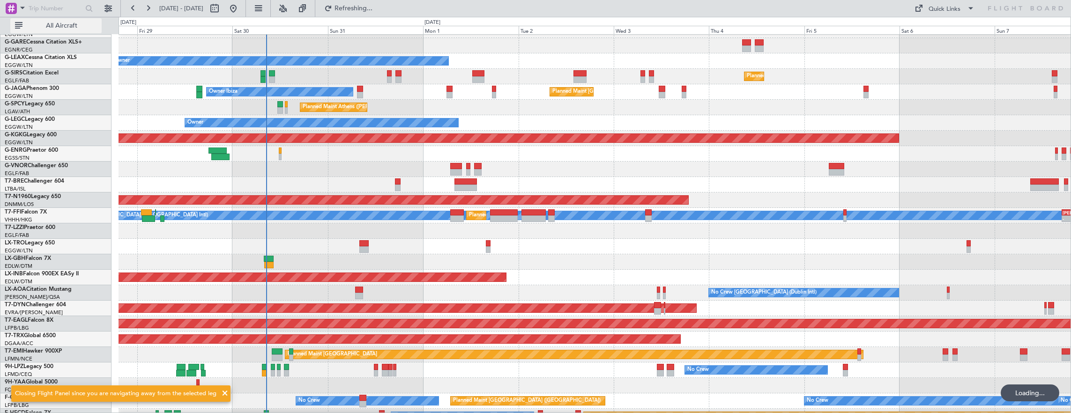
click at [56, 25] on span "All Aircraft" at bounding box center [61, 25] width 74 height 7
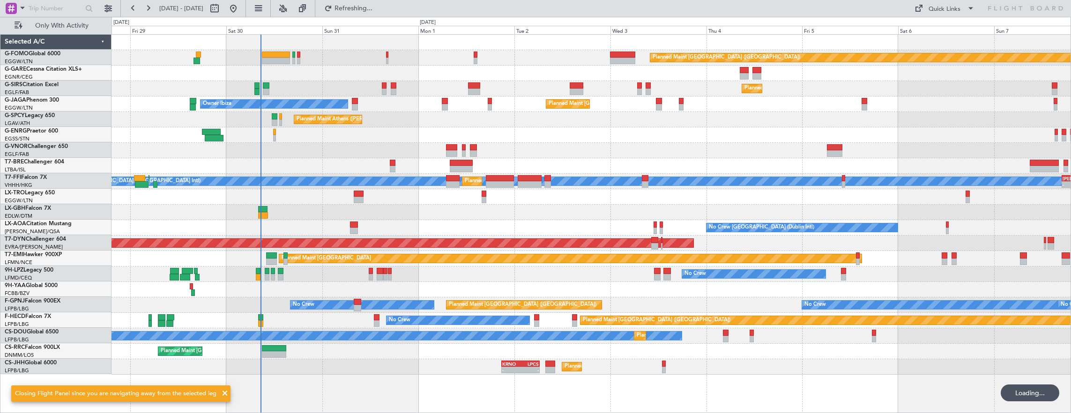
scroll to position [0, 0]
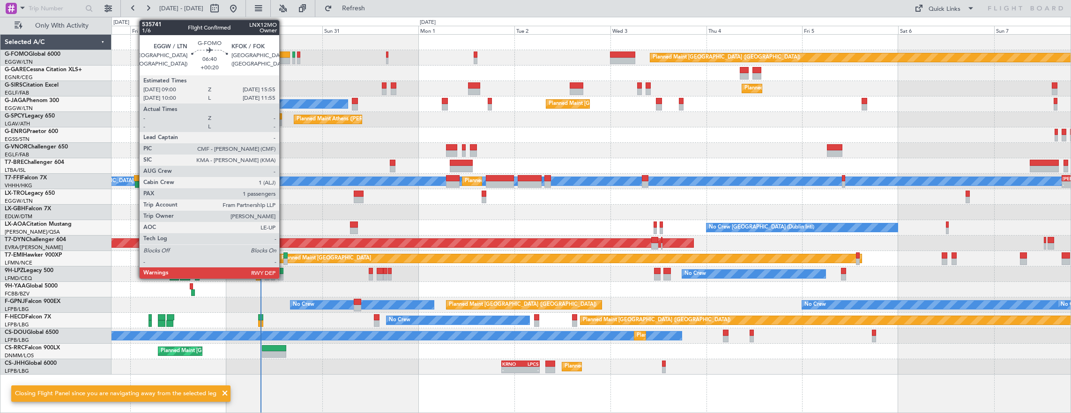
click at [284, 59] on div at bounding box center [276, 61] width 28 height 7
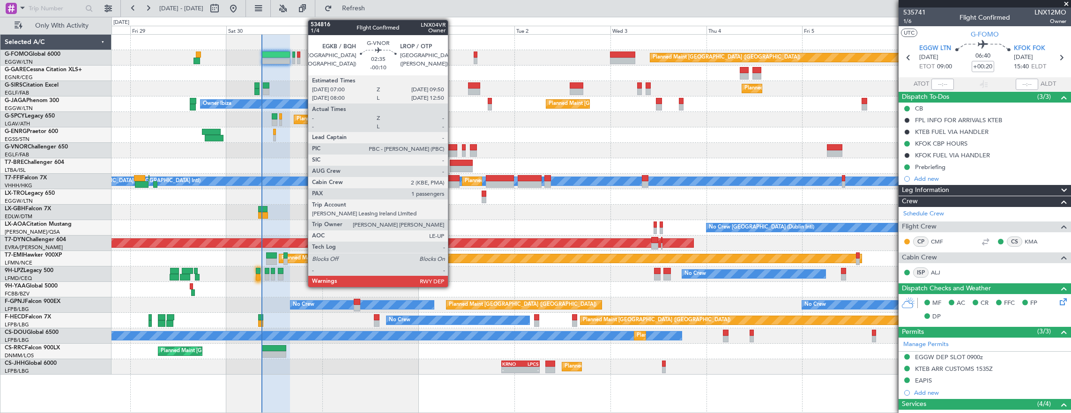
click at [452, 146] on div at bounding box center [452, 147] width 12 height 7
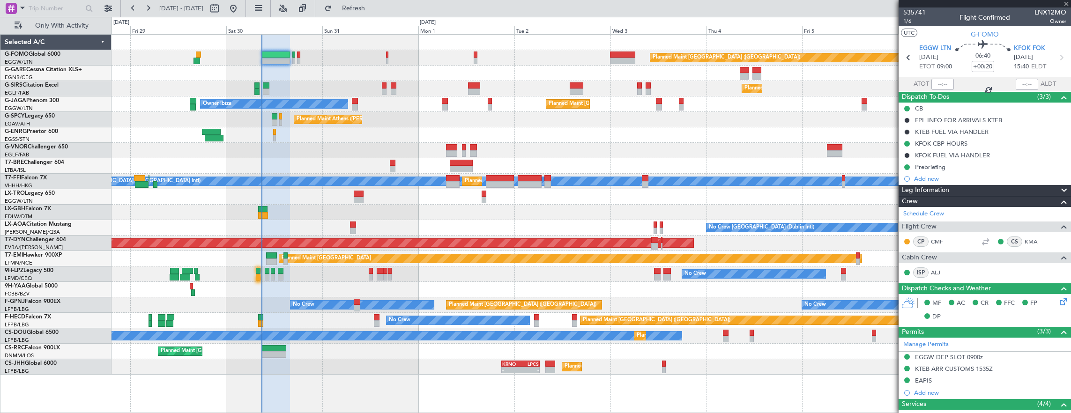
type input "-00:10"
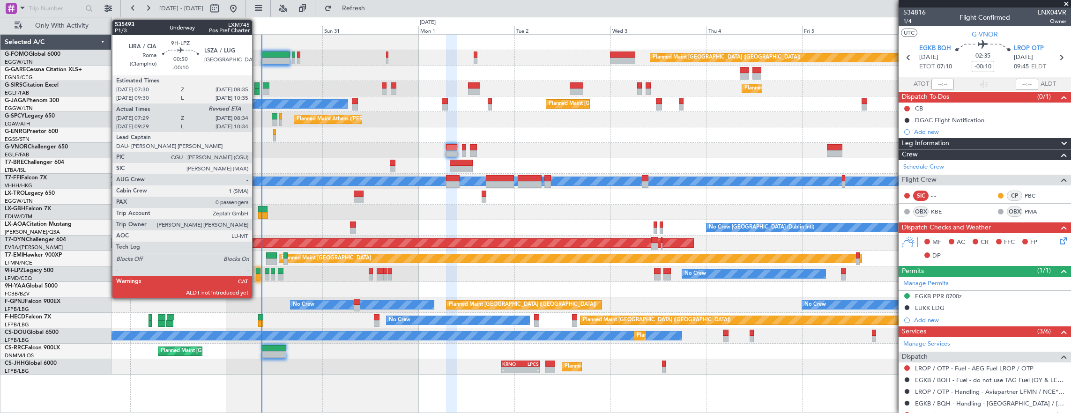
click at [257, 272] on div at bounding box center [258, 271] width 5 height 7
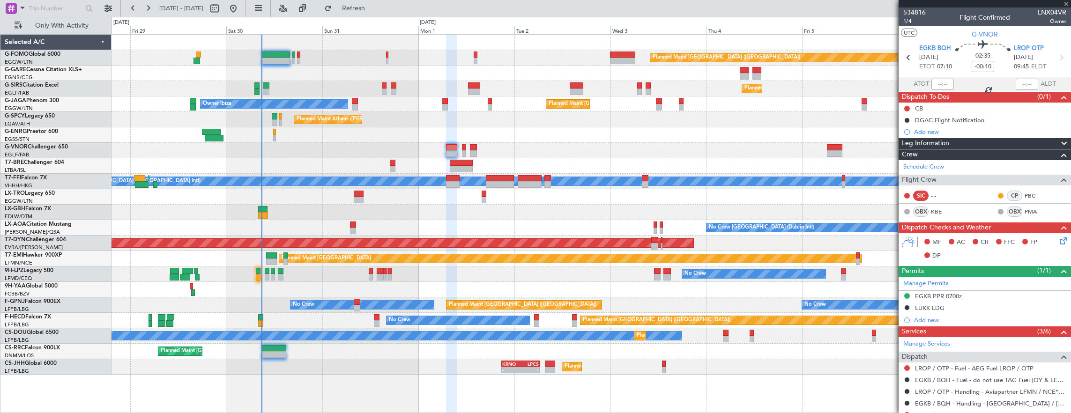
type input "07:39"
type input "0"
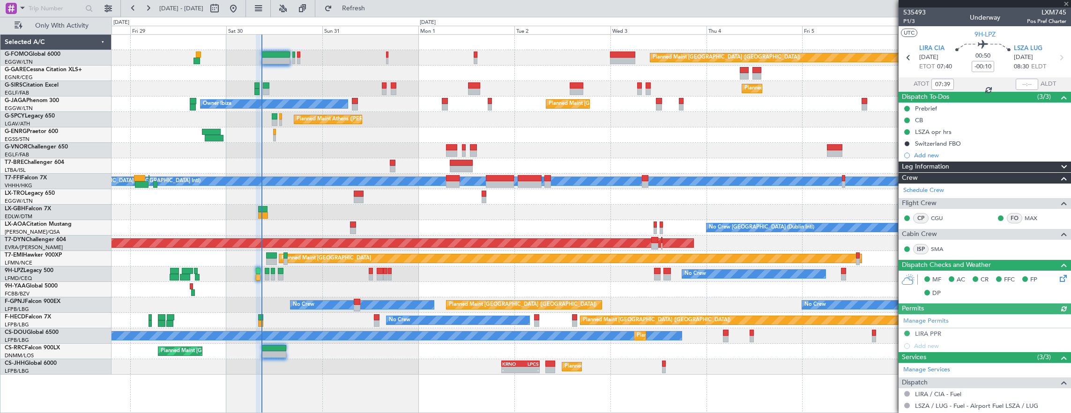
click at [1023, 80] on div at bounding box center [1027, 84] width 22 height 11
click at [1016, 82] on div at bounding box center [1027, 84] width 22 height 11
click at [1017, 83] on div at bounding box center [1027, 84] width 22 height 11
click at [1016, 87] on input "text" at bounding box center [1027, 84] width 22 height 11
type input "08:35"
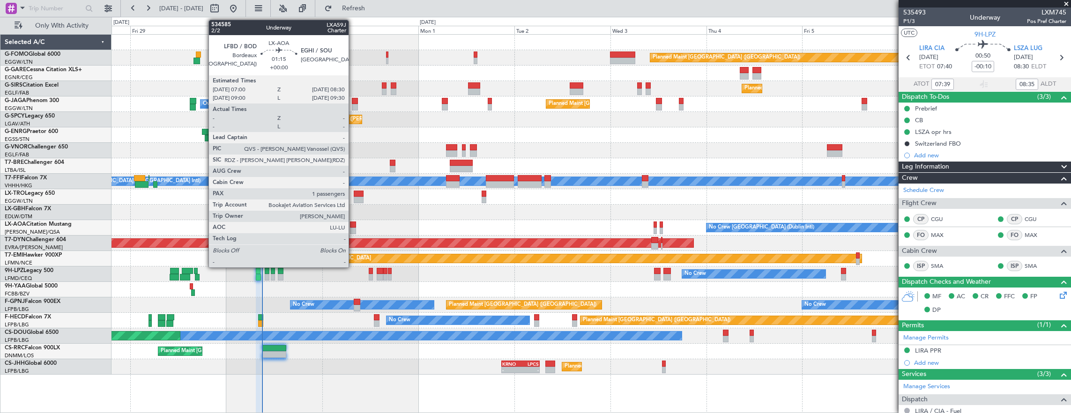
click at [355, 222] on div at bounding box center [353, 225] width 6 height 7
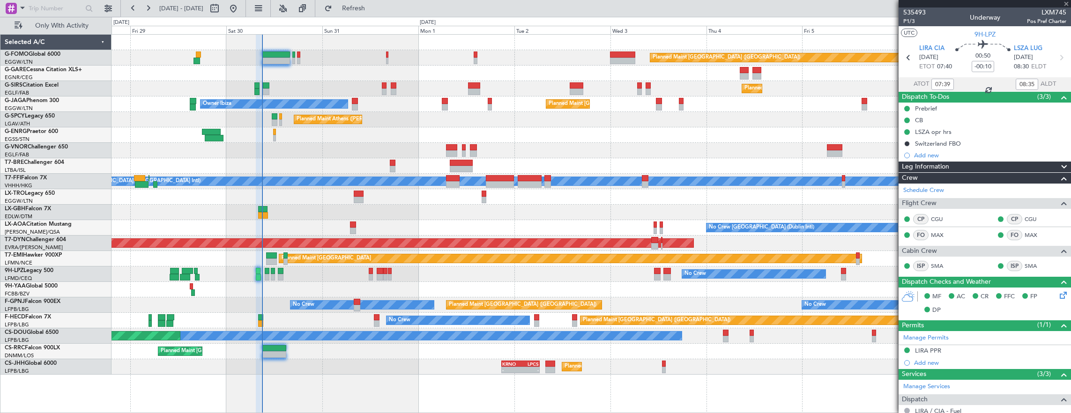
type input "1"
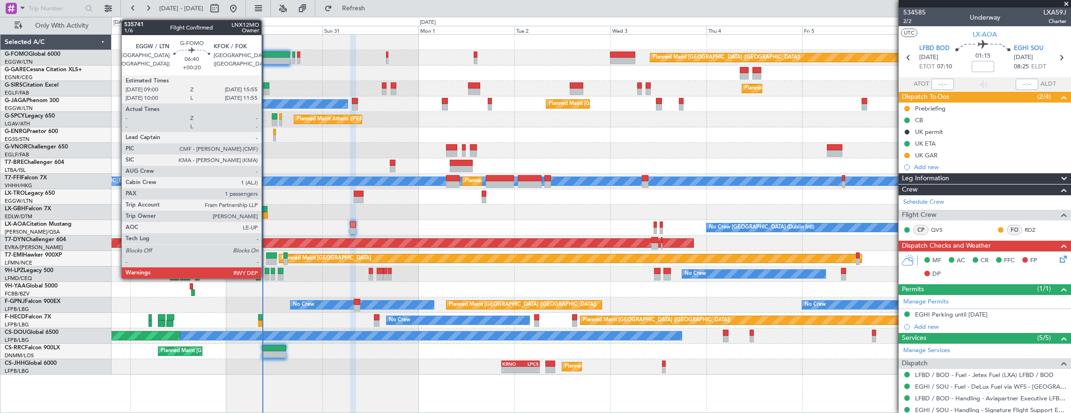
click at [266, 56] on div at bounding box center [276, 55] width 28 height 7
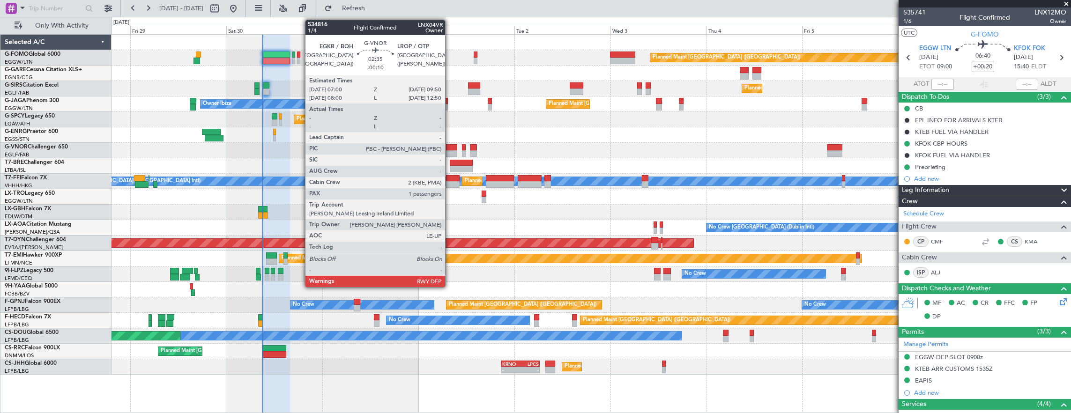
click at [452, 144] on div at bounding box center [452, 147] width 12 height 7
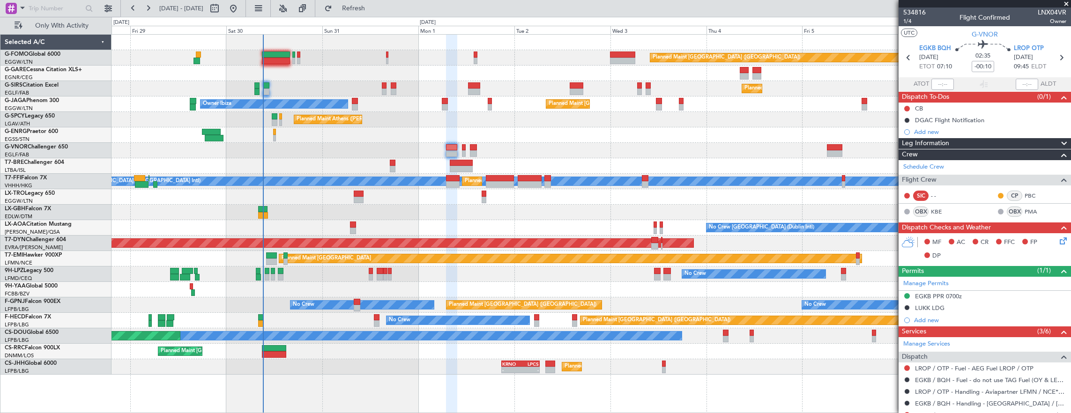
click at [461, 149] on div at bounding box center [590, 150] width 959 height 15
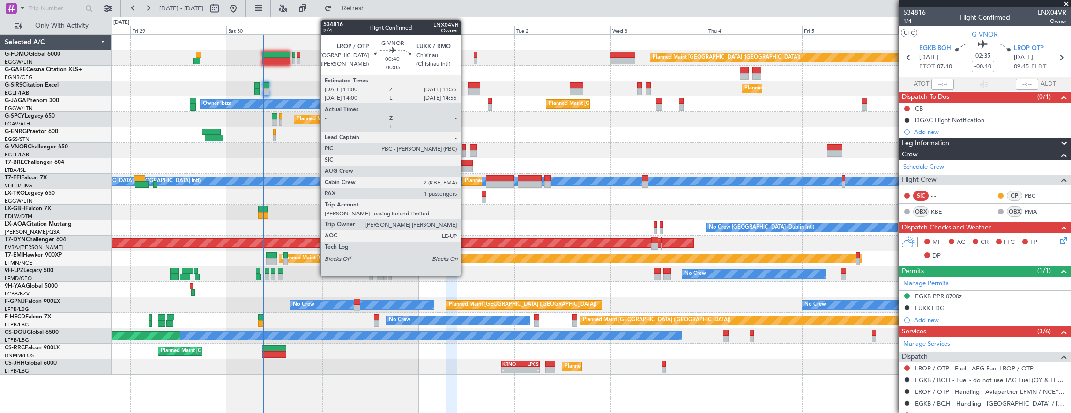
click at [465, 150] on div at bounding box center [464, 153] width 4 height 7
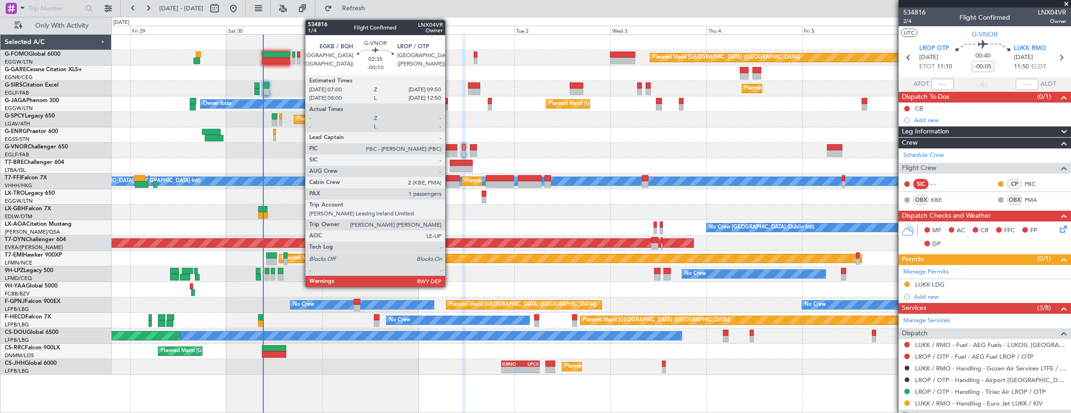
click at [450, 146] on div at bounding box center [452, 147] width 12 height 7
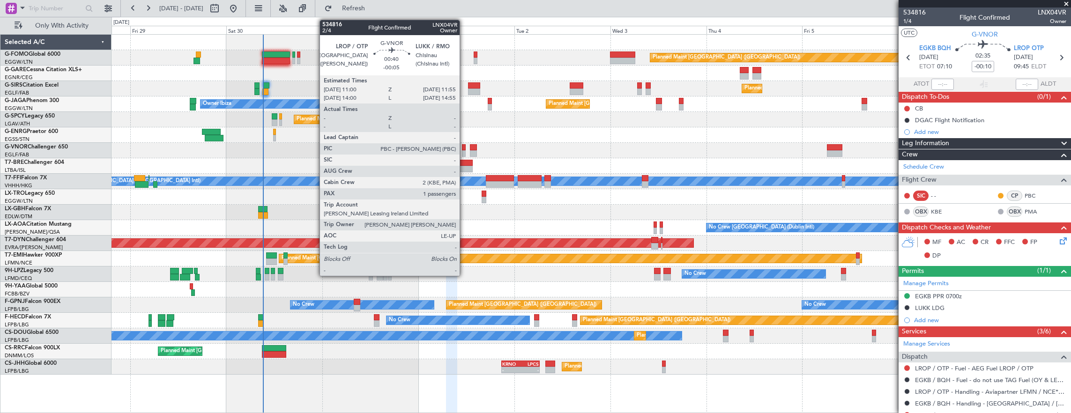
click at [464, 150] on div at bounding box center [464, 153] width 4 height 7
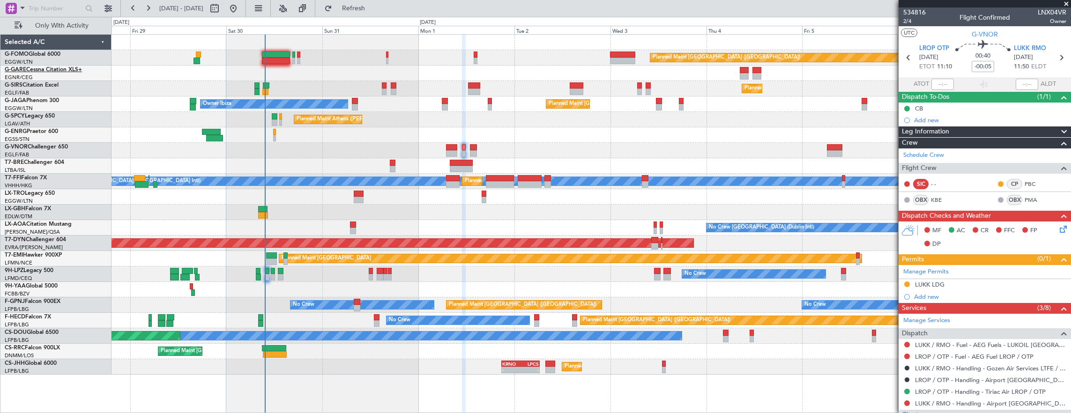
click at [65, 67] on link "G-GARE Cessna Citation XLS+" at bounding box center [43, 70] width 77 height 6
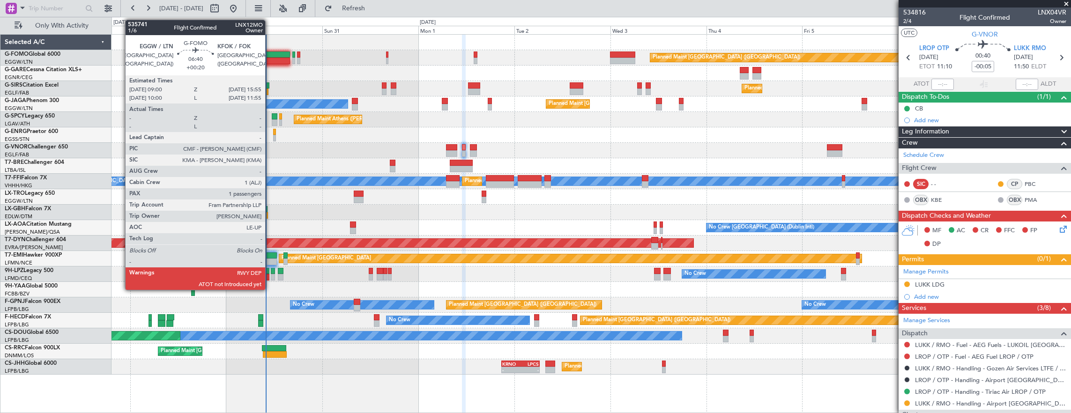
click at [270, 55] on div at bounding box center [276, 55] width 28 height 7
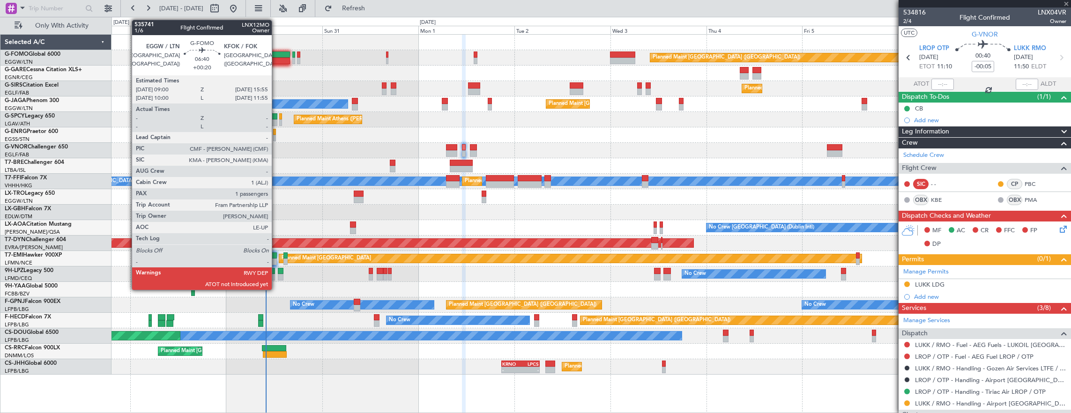
type input "+00:20"
